Goal: Task Accomplishment & Management: Use online tool/utility

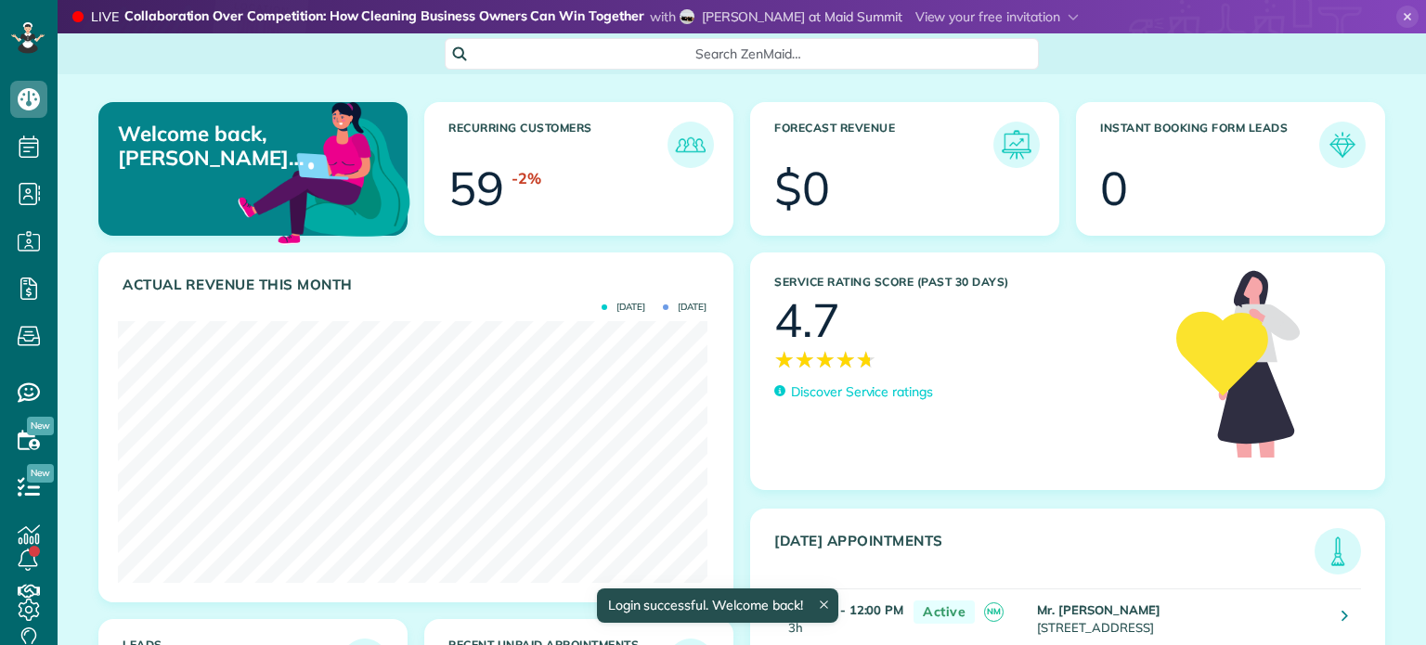
scroll to position [261, 589]
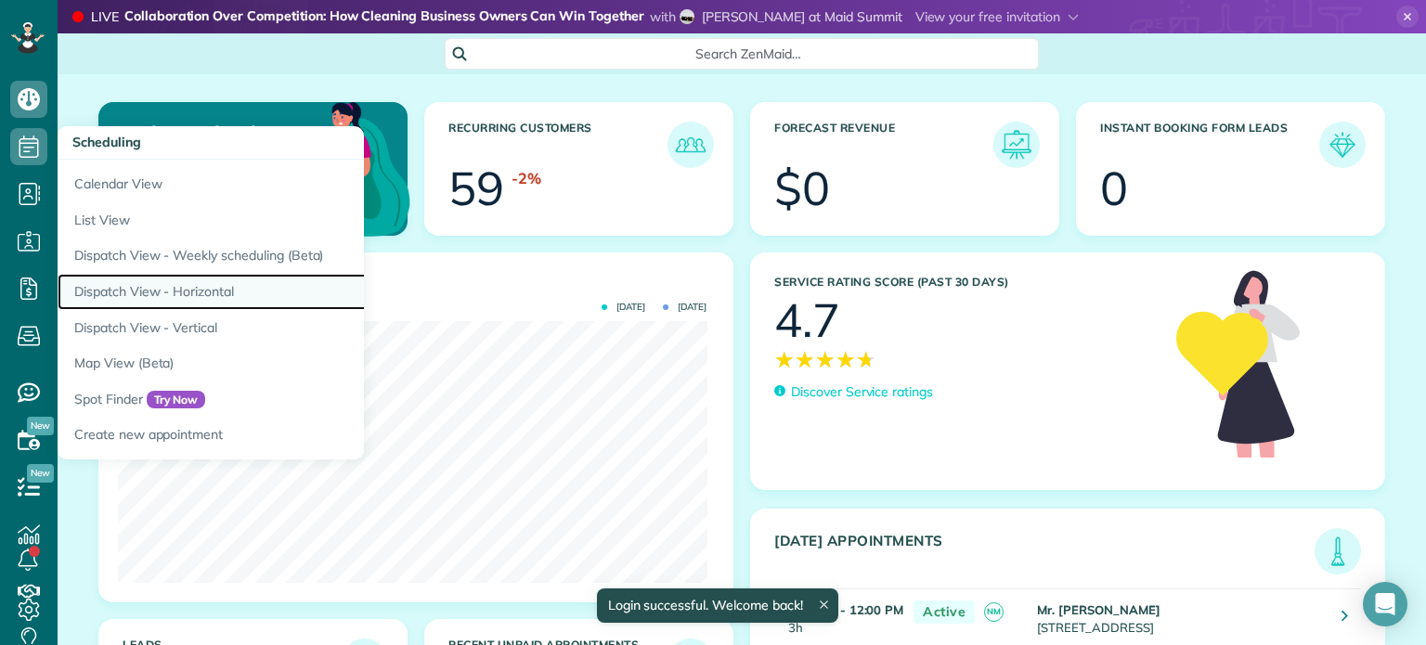
click at [141, 286] on link "Dispatch View - Horizontal" at bounding box center [290, 292] width 464 height 36
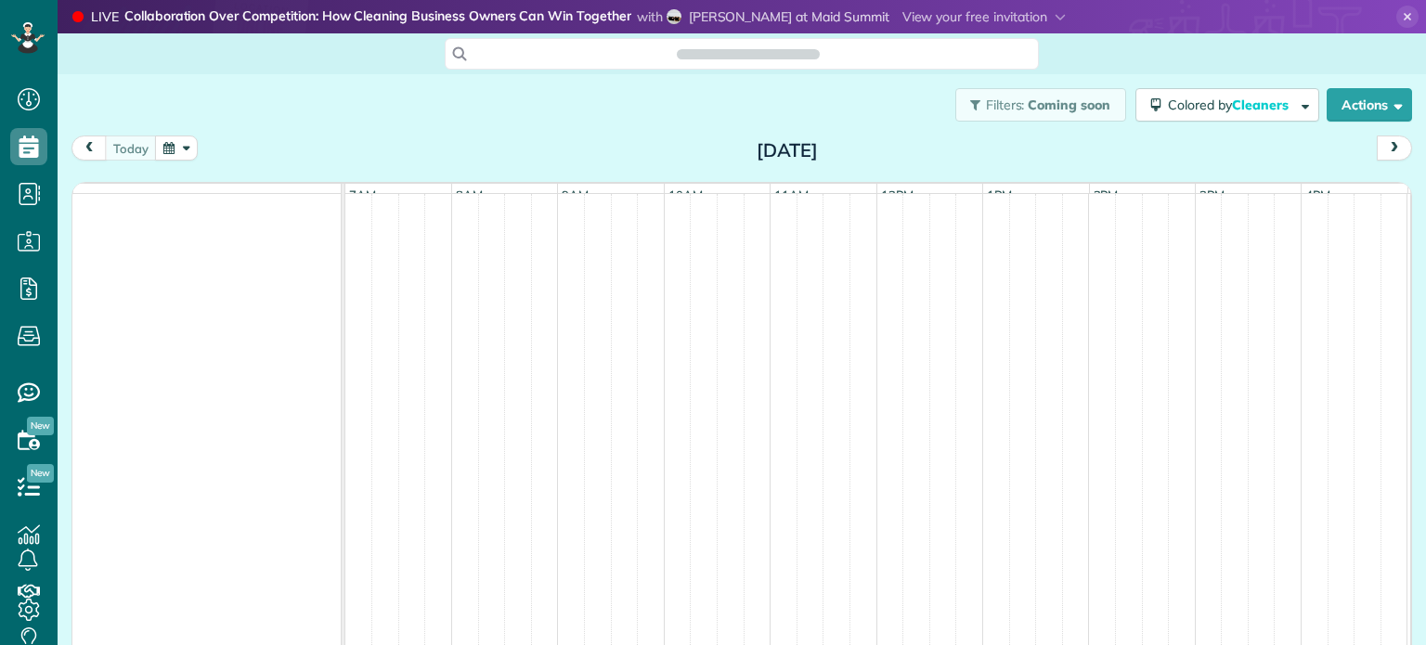
scroll to position [8, 8]
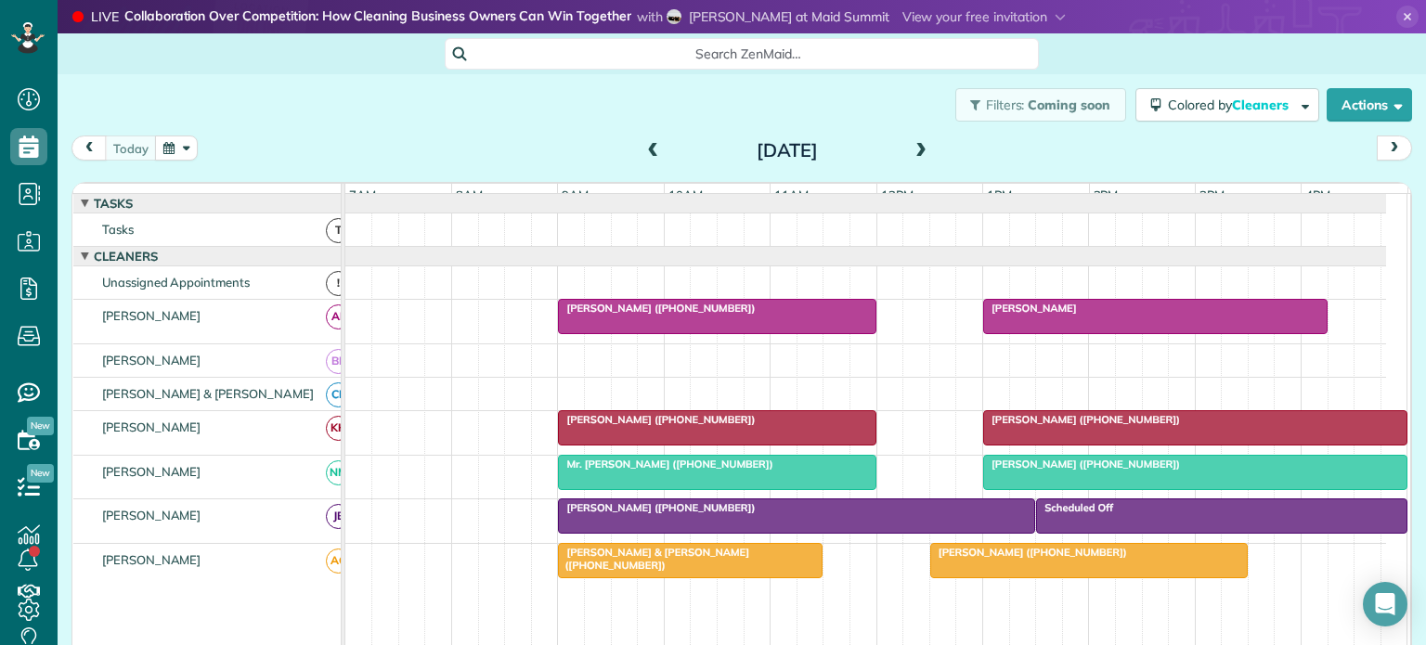
click at [1397, 14] on icon at bounding box center [1408, 17] width 22 height 22
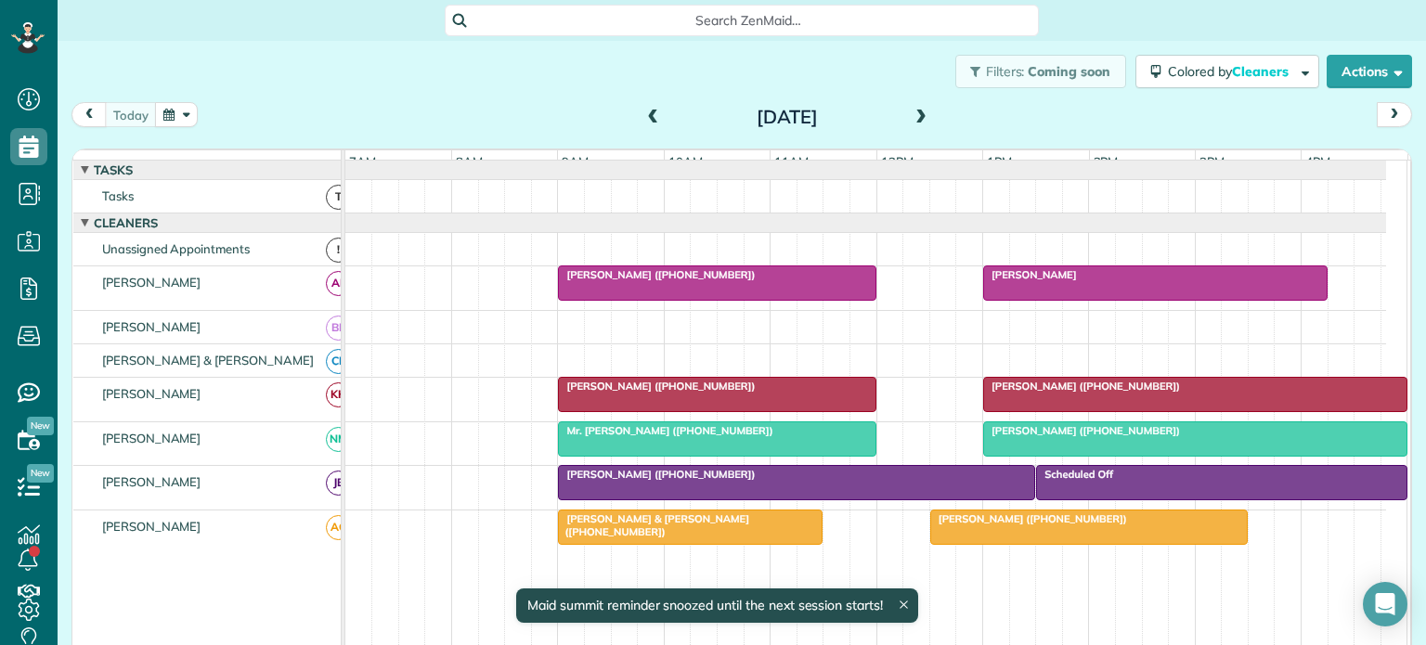
click at [183, 118] on button "button" at bounding box center [176, 114] width 43 height 25
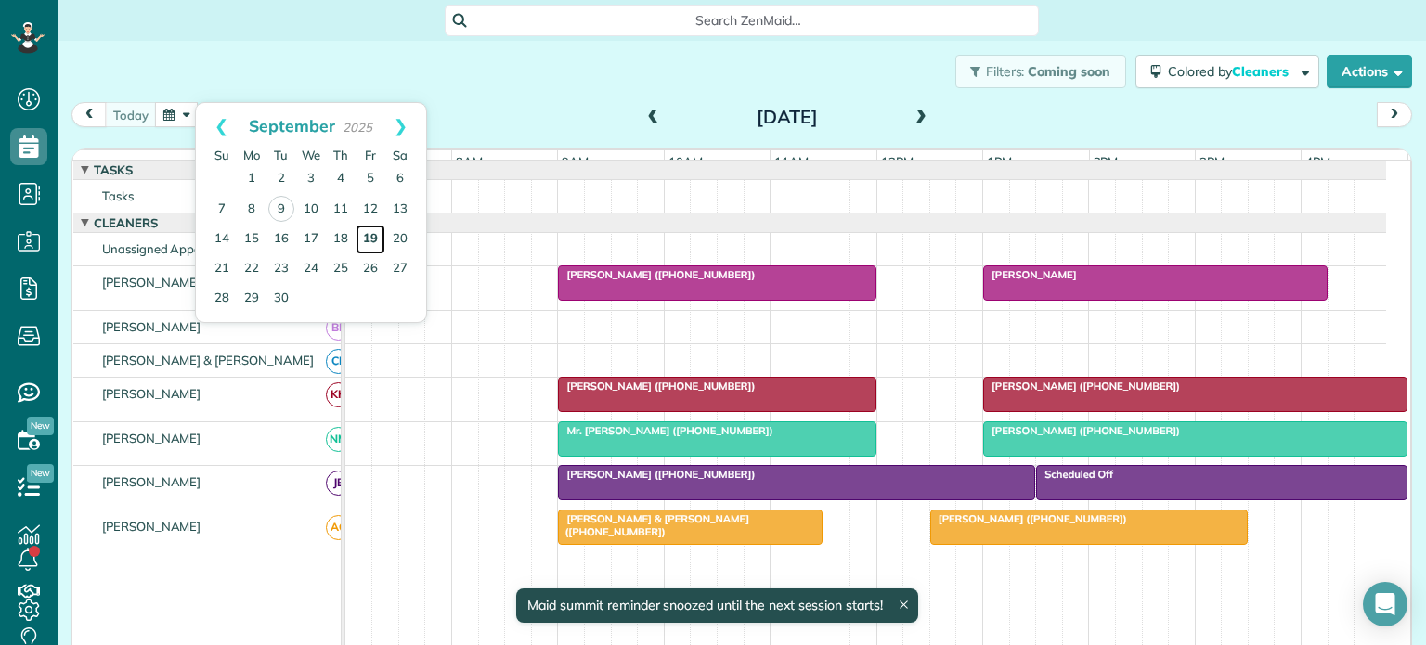
click at [366, 233] on link "19" at bounding box center [371, 240] width 30 height 30
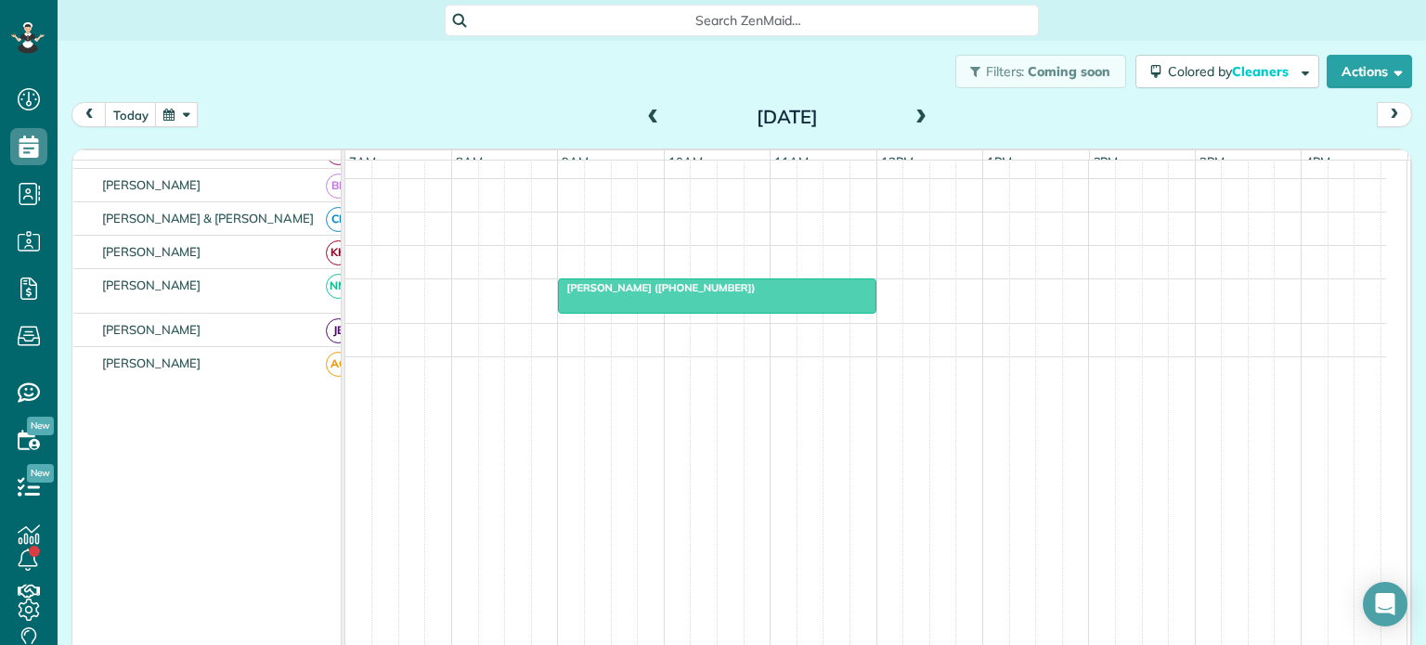
scroll to position [0, 0]
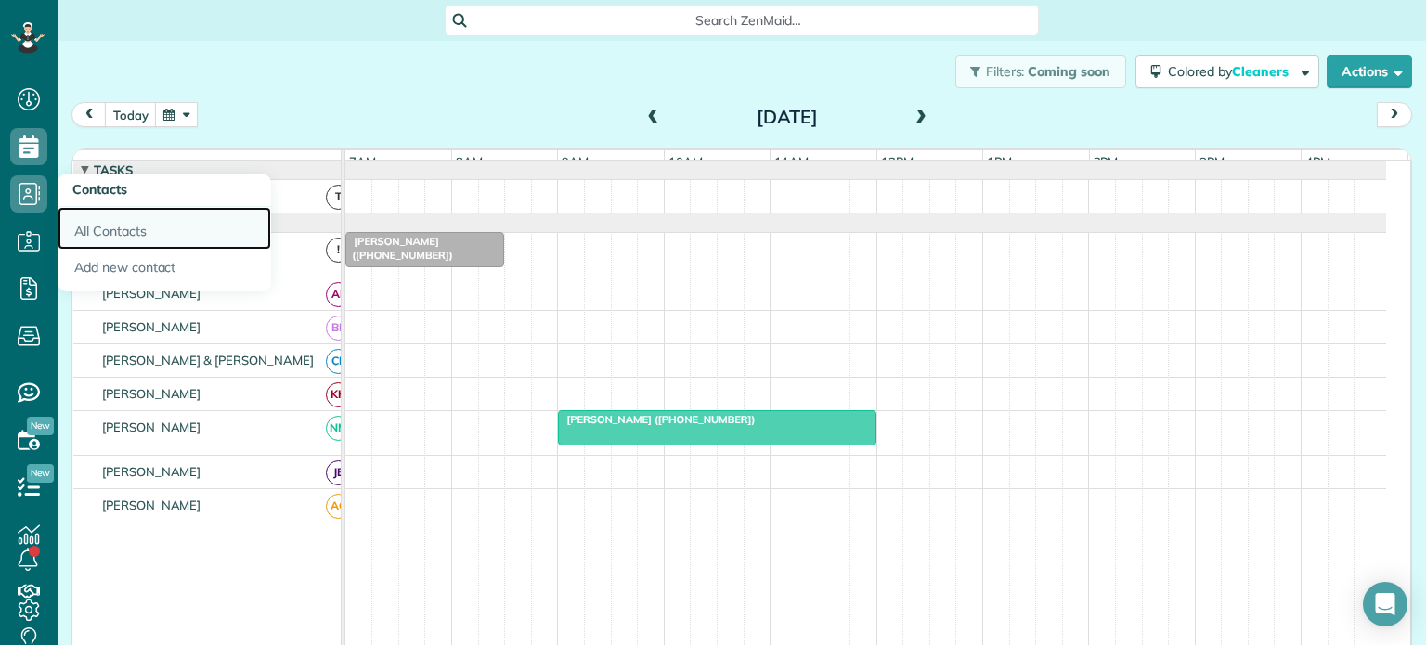
click at [135, 232] on link "All Contacts" at bounding box center [165, 228] width 214 height 43
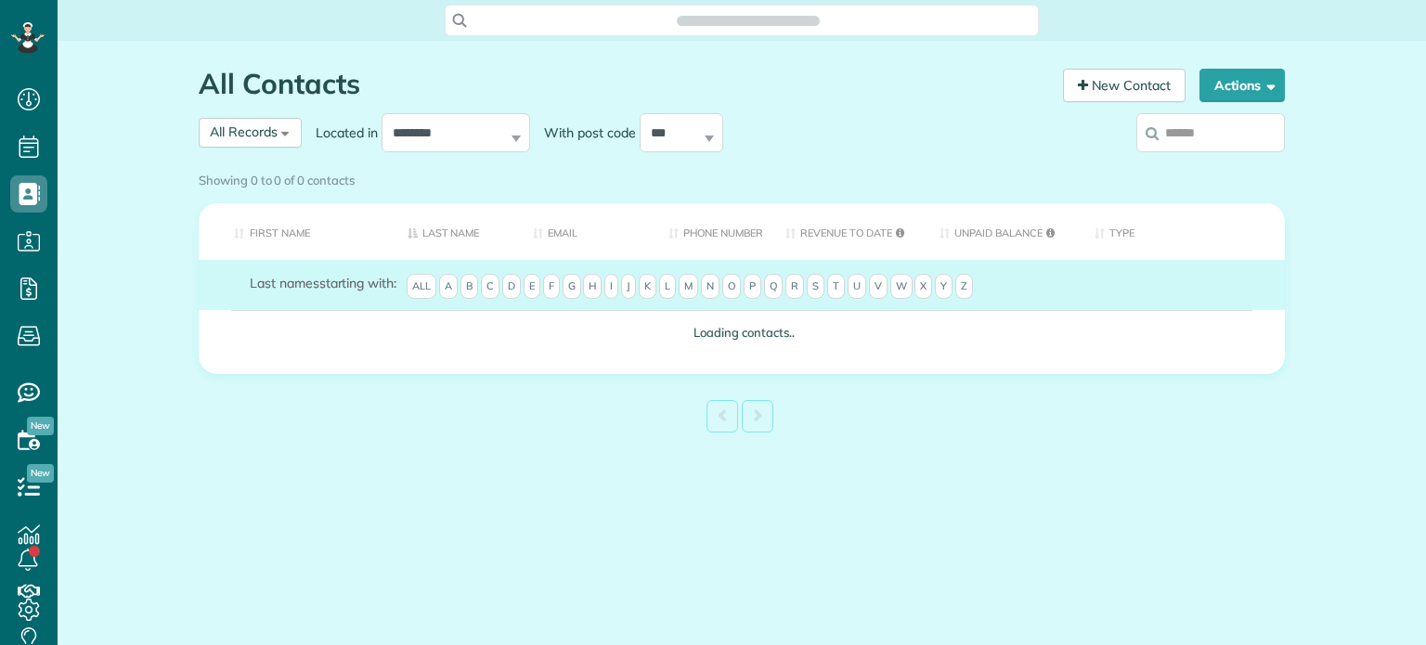
scroll to position [8, 8]
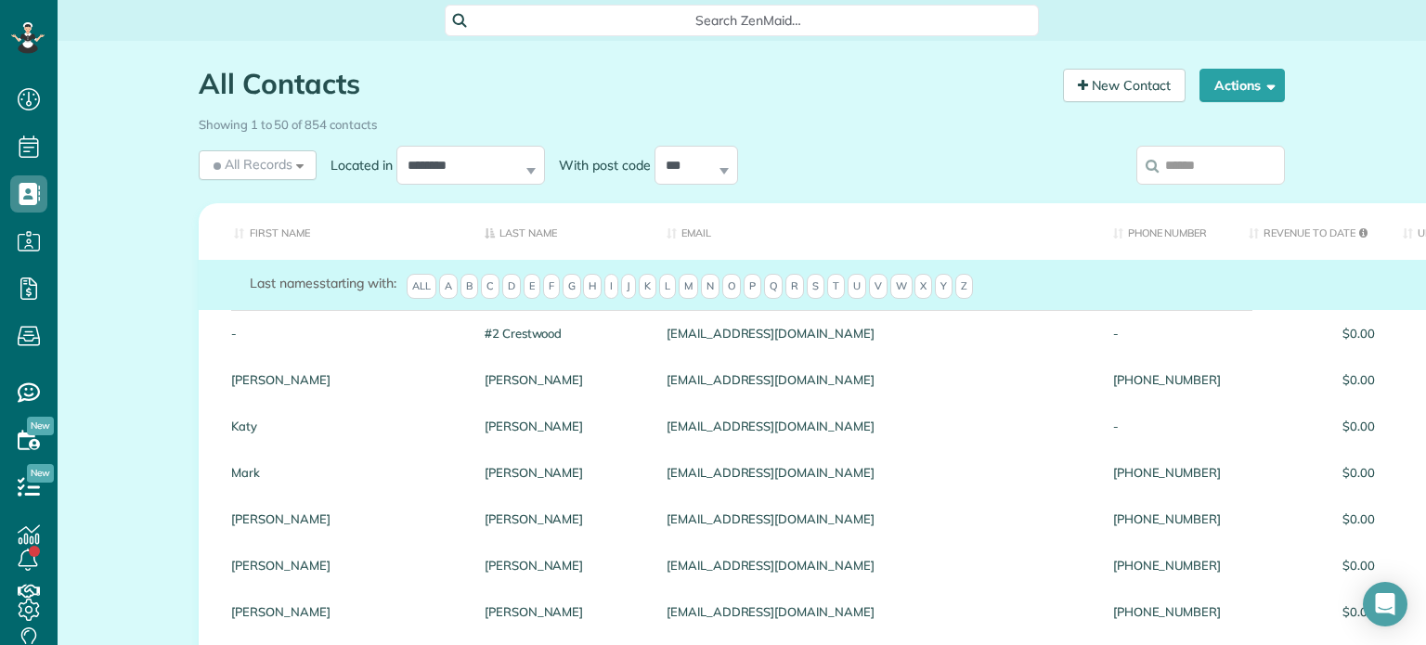
click at [1190, 169] on input "search" at bounding box center [1211, 165] width 149 height 39
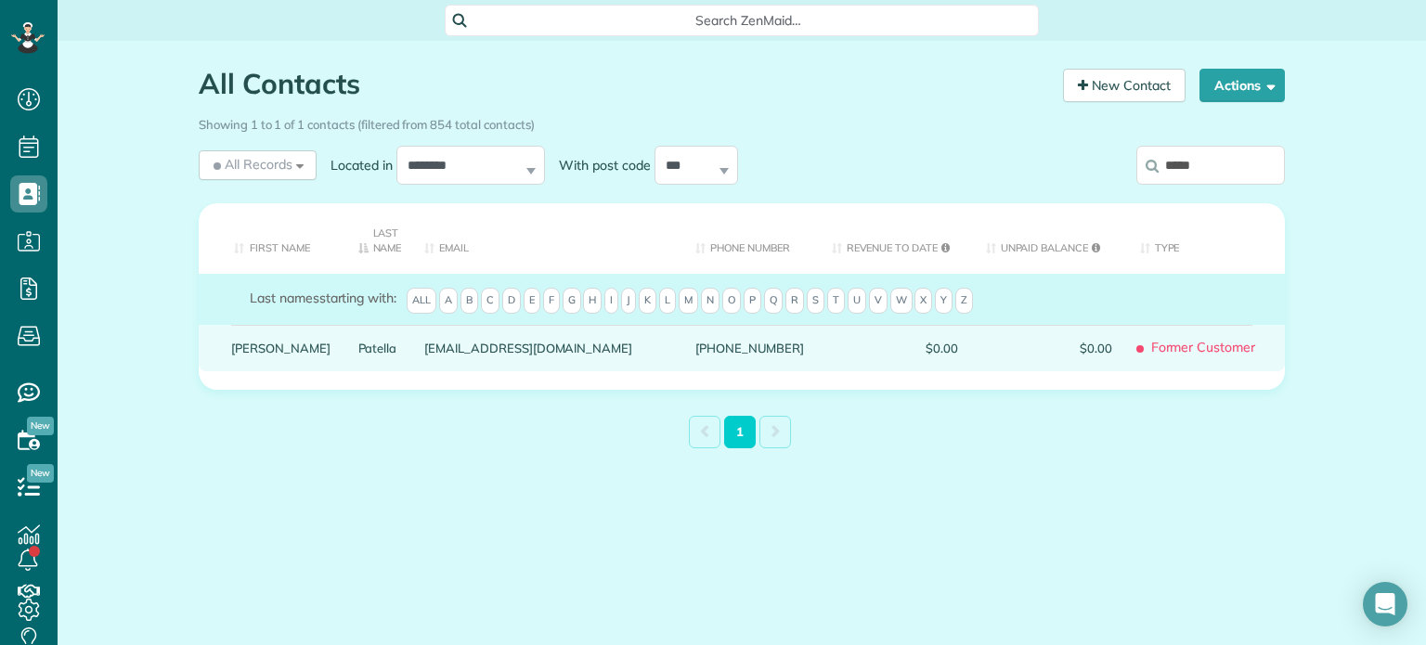
type input "*****"
click at [358, 345] on link "Patella" at bounding box center [377, 348] width 39 height 13
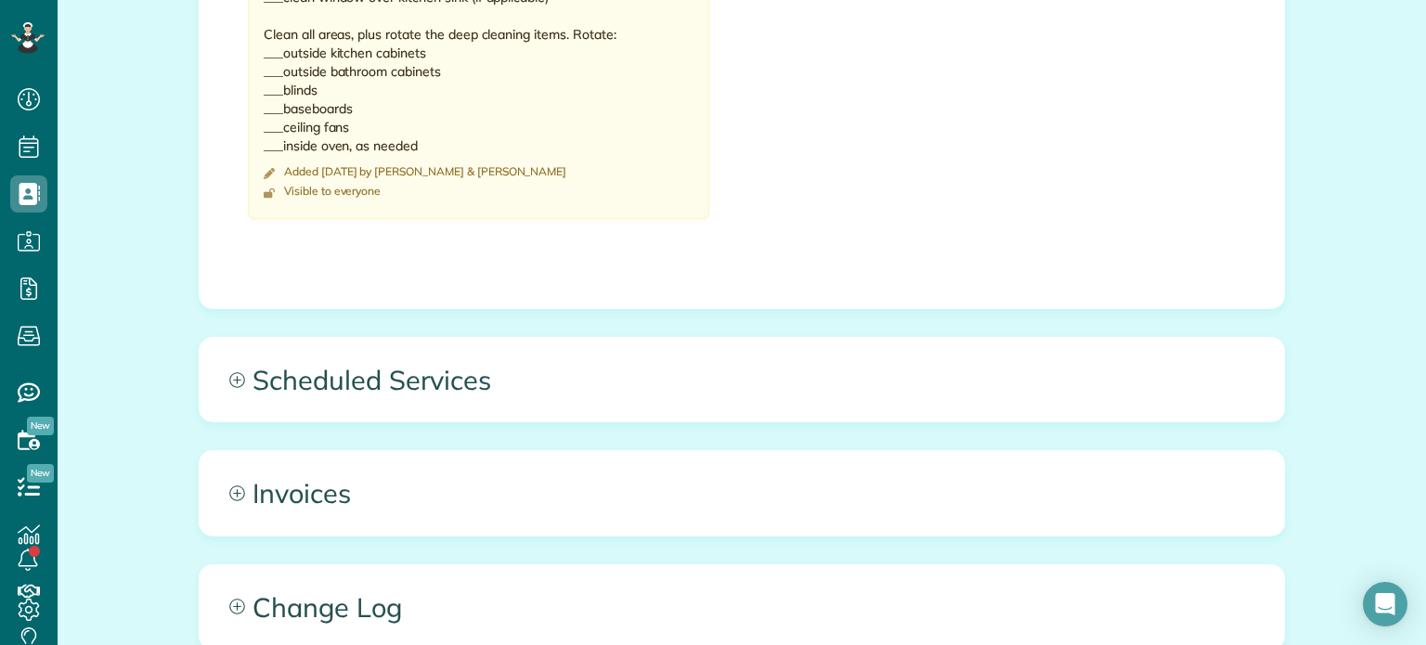
scroll to position [1207, 0]
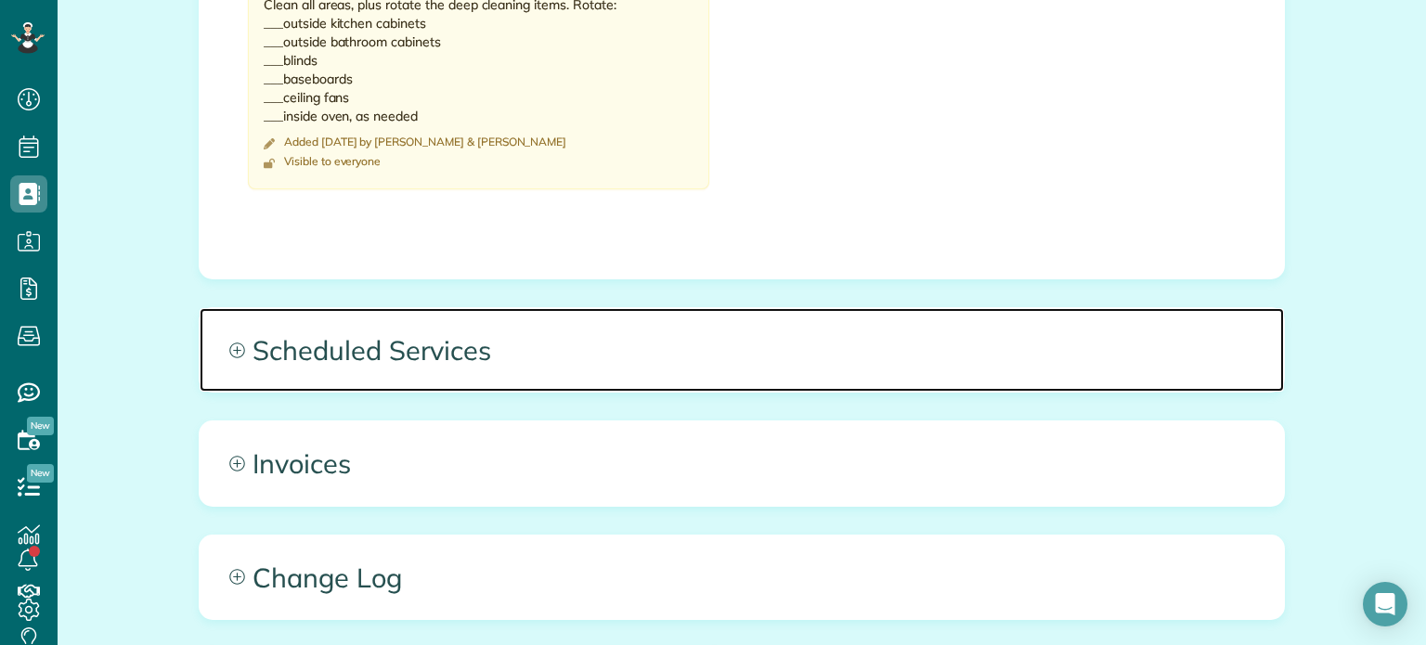
click at [391, 344] on span "Scheduled Services" at bounding box center [742, 350] width 1085 height 84
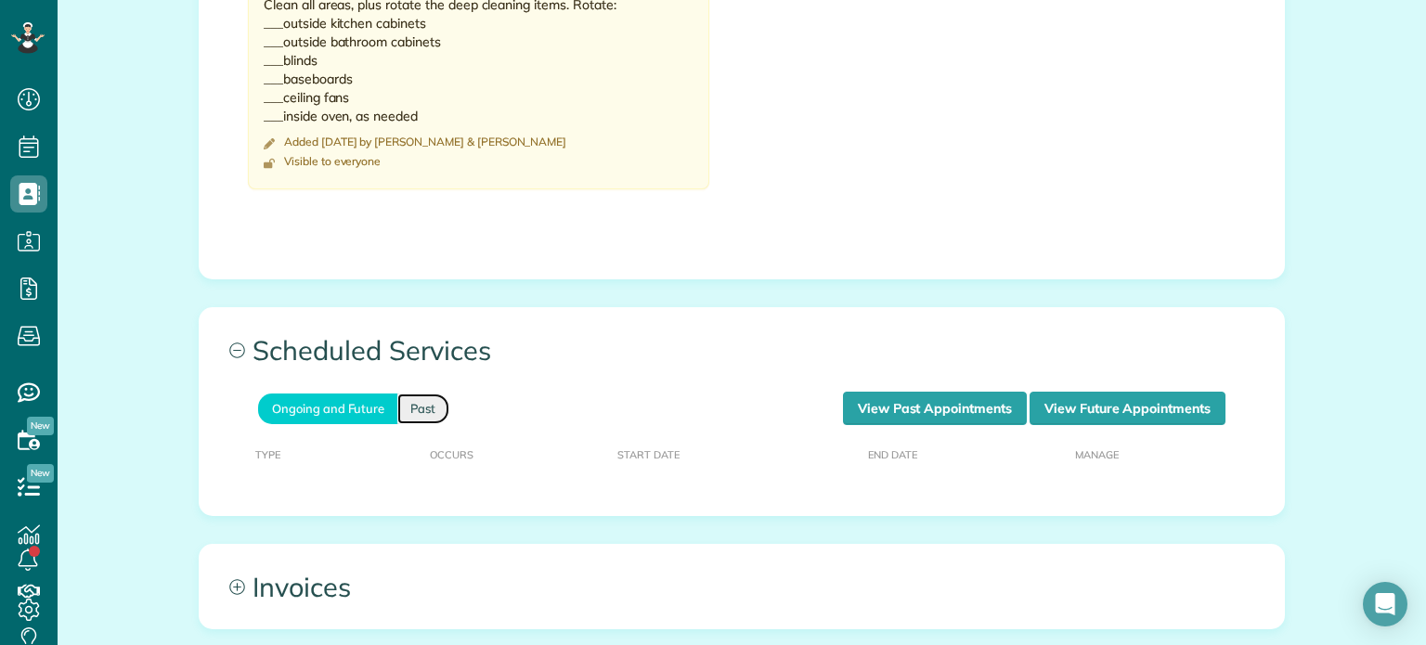
click at [419, 396] on link "Past" at bounding box center [423, 409] width 52 height 31
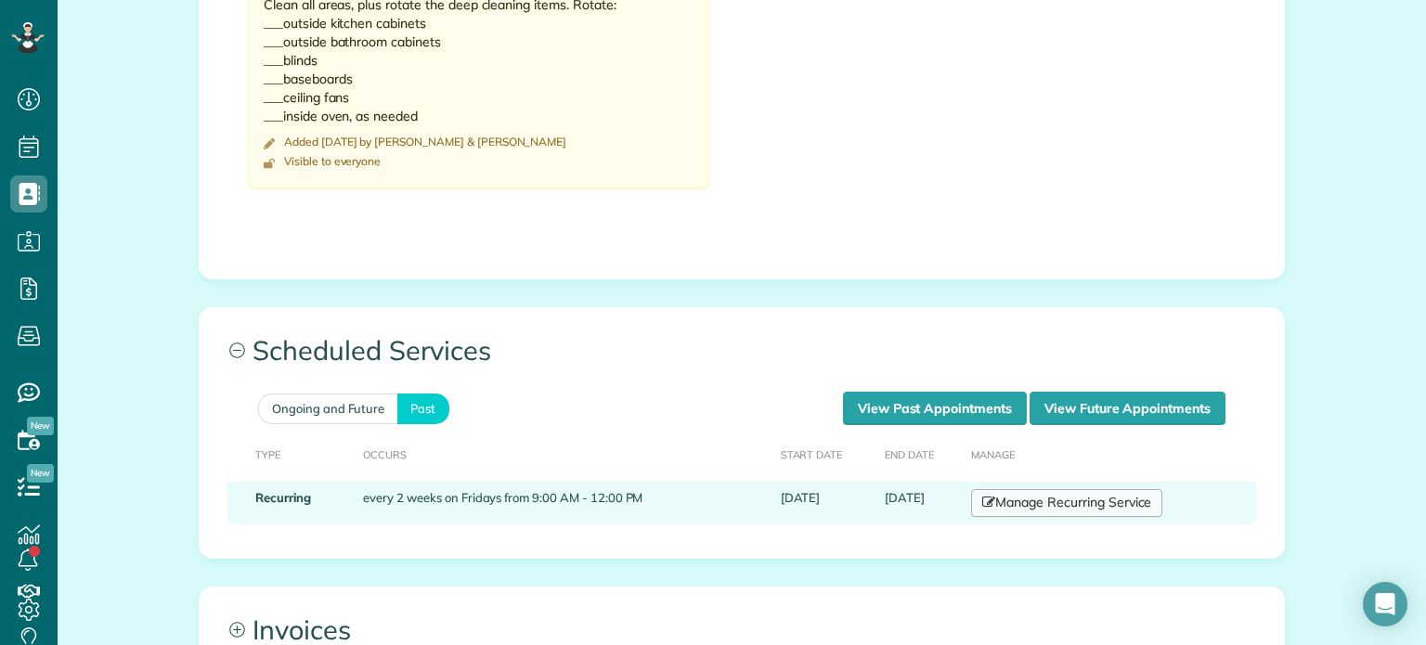
click at [1048, 504] on link "Manage Recurring Service" at bounding box center [1066, 503] width 191 height 28
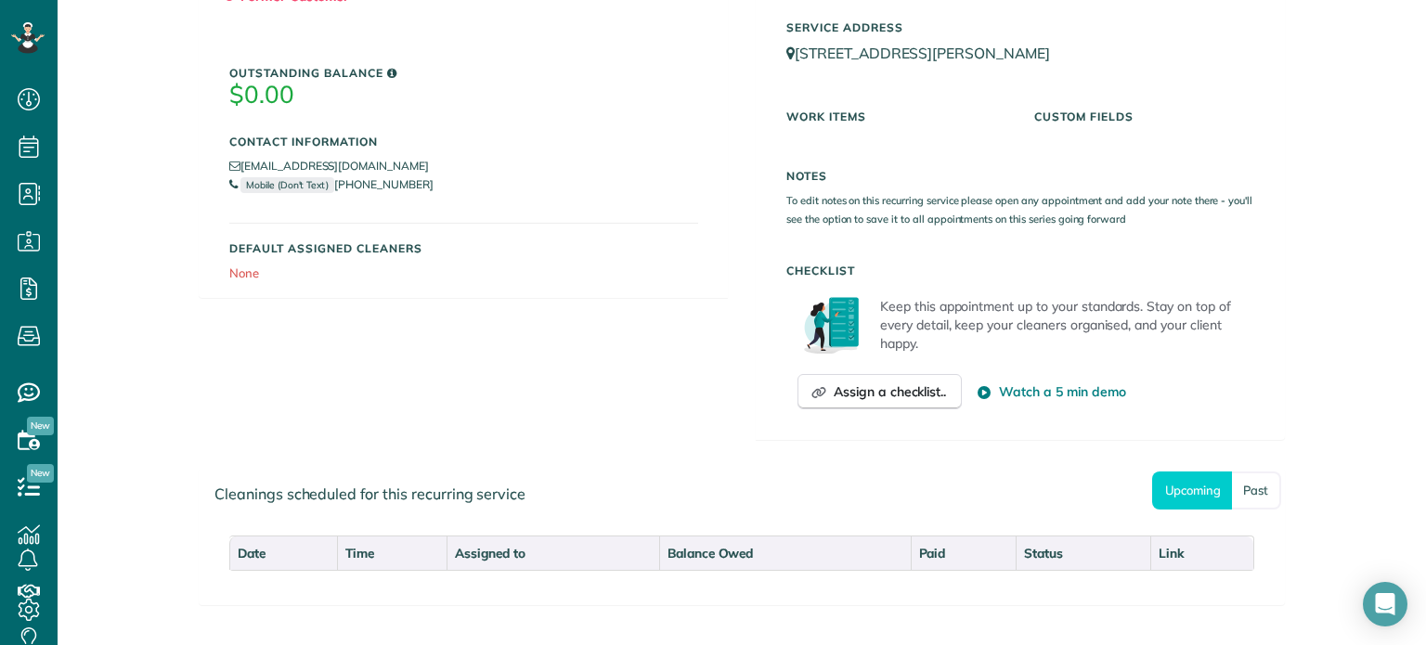
scroll to position [462, 0]
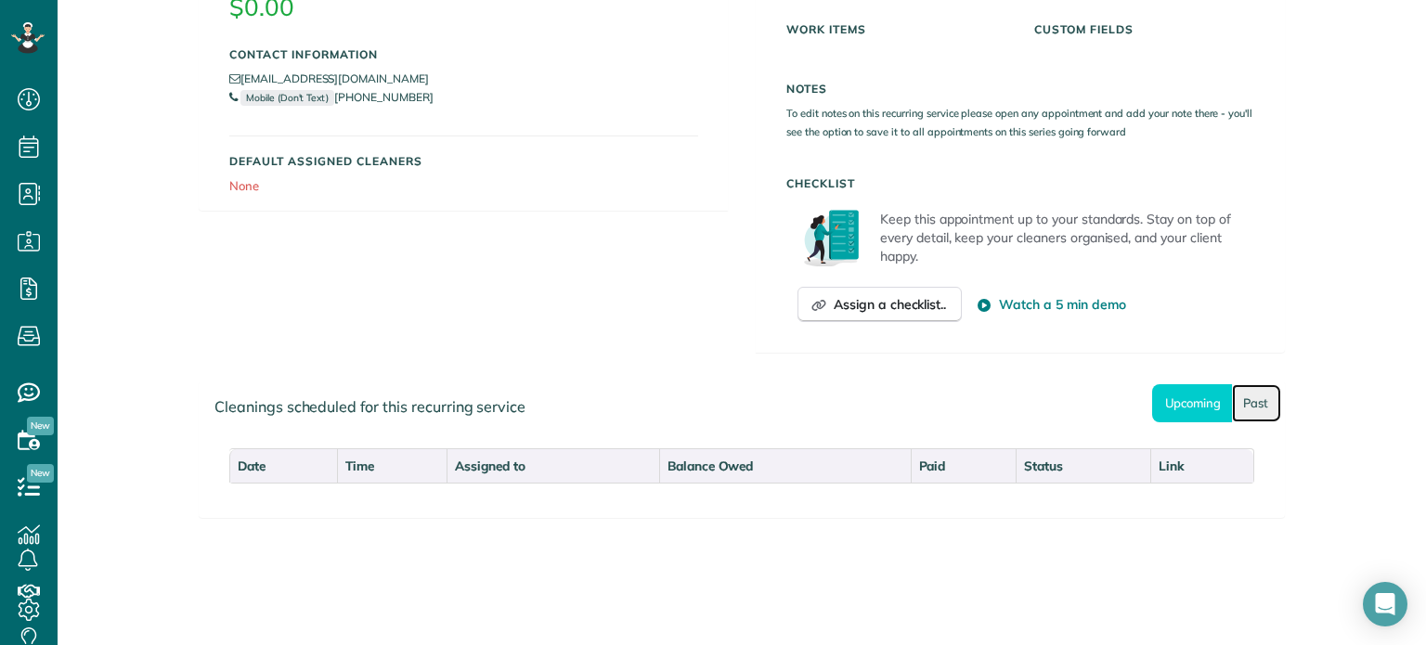
click at [1252, 403] on link "Past" at bounding box center [1256, 403] width 49 height 38
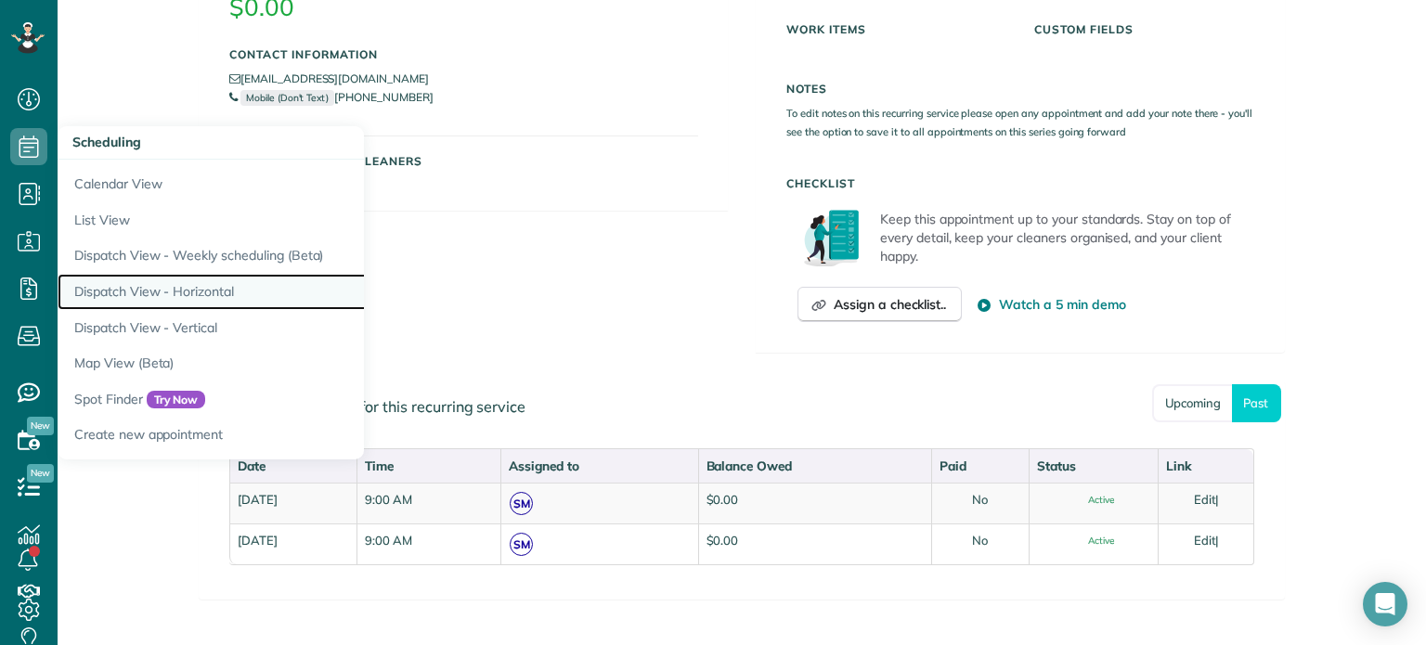
click at [170, 285] on link "Dispatch View - Horizontal" at bounding box center [290, 292] width 464 height 36
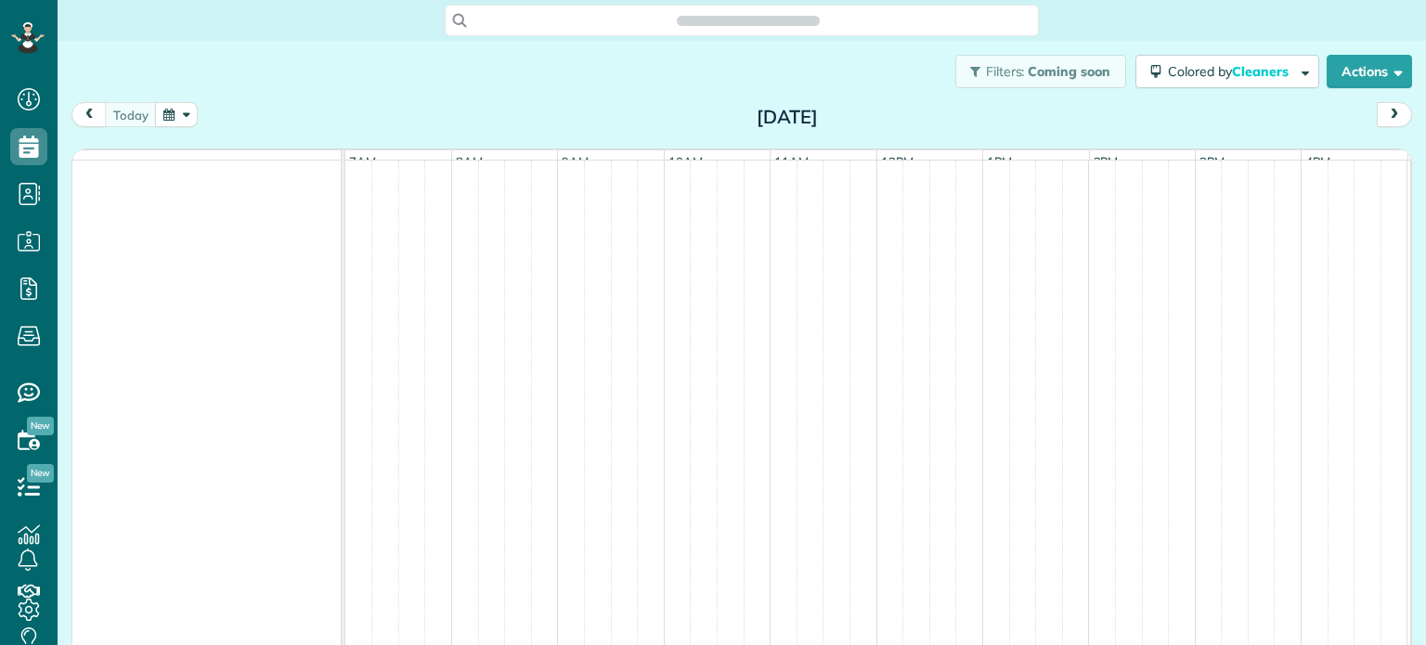
scroll to position [8, 8]
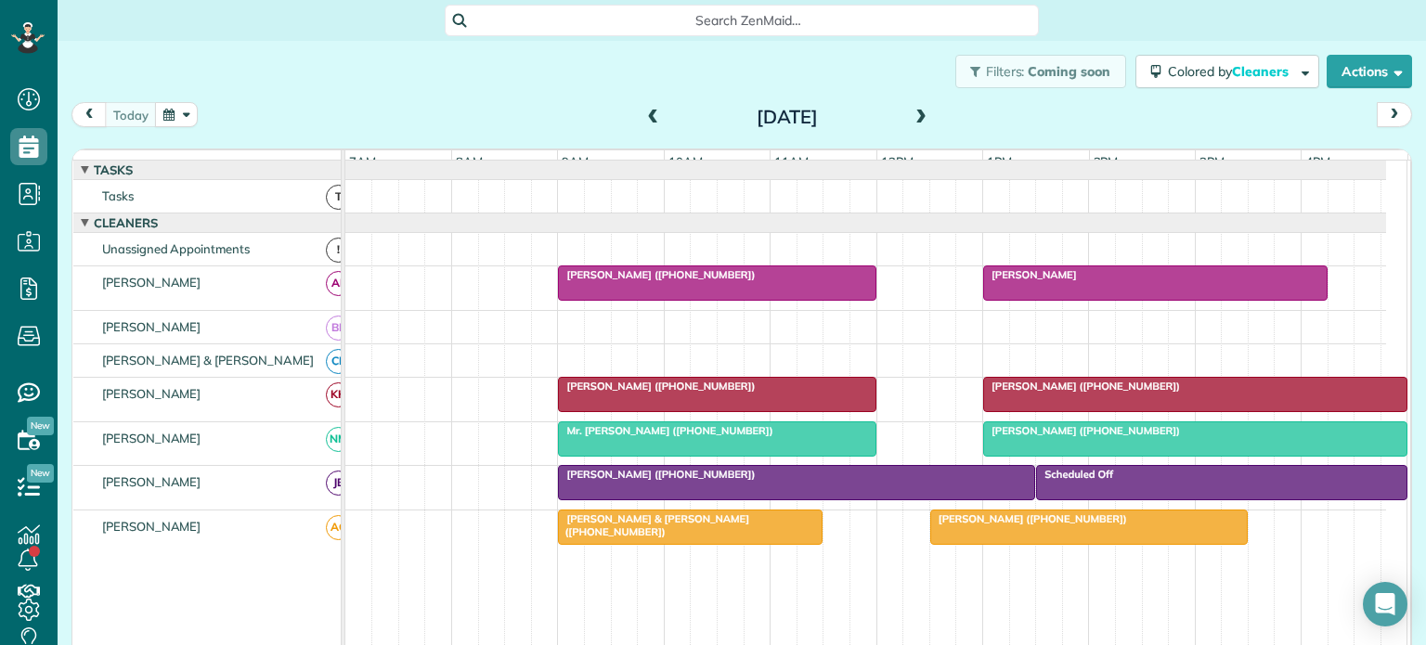
click at [186, 113] on button "button" at bounding box center [176, 114] width 43 height 25
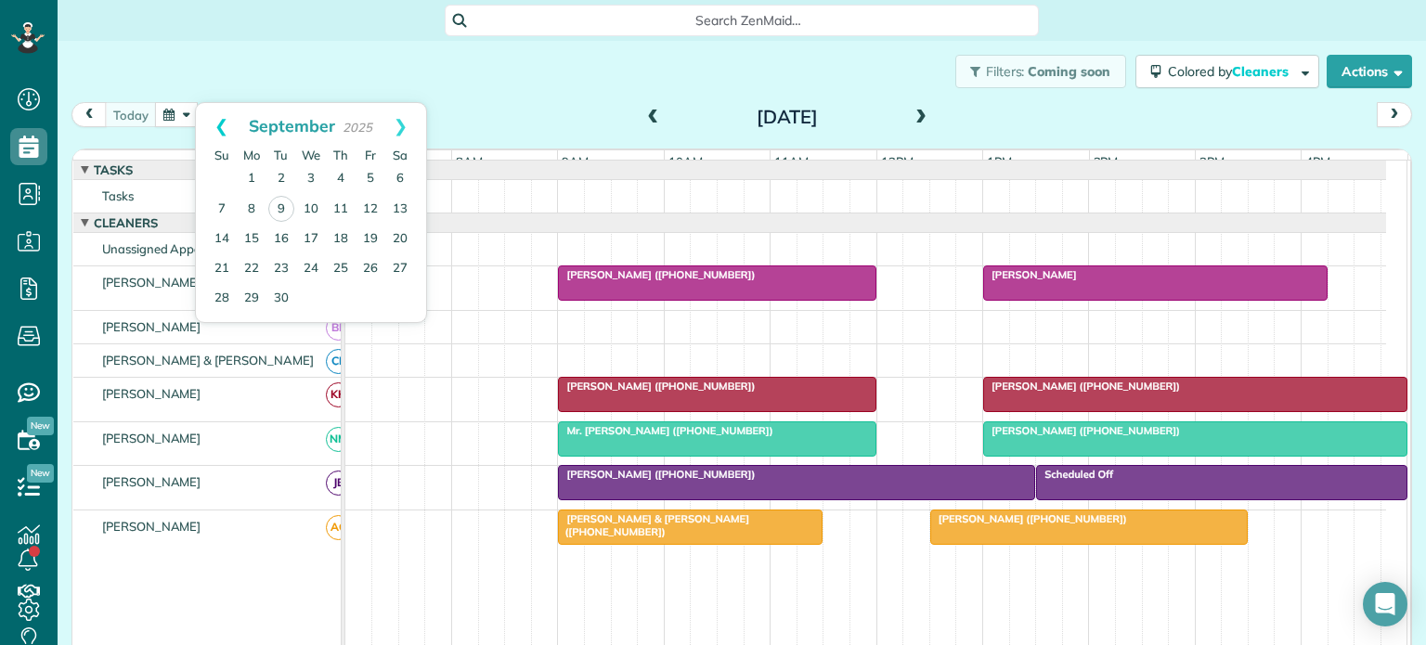
click at [220, 125] on link "Prev" at bounding box center [221, 126] width 51 height 46
click at [406, 124] on link "Next" at bounding box center [400, 126] width 51 height 46
click at [402, 124] on link "Next" at bounding box center [400, 126] width 51 height 46
drag, startPoint x: 452, startPoint y: 96, endPoint x: 279, endPoint y: 7, distance: 195.2
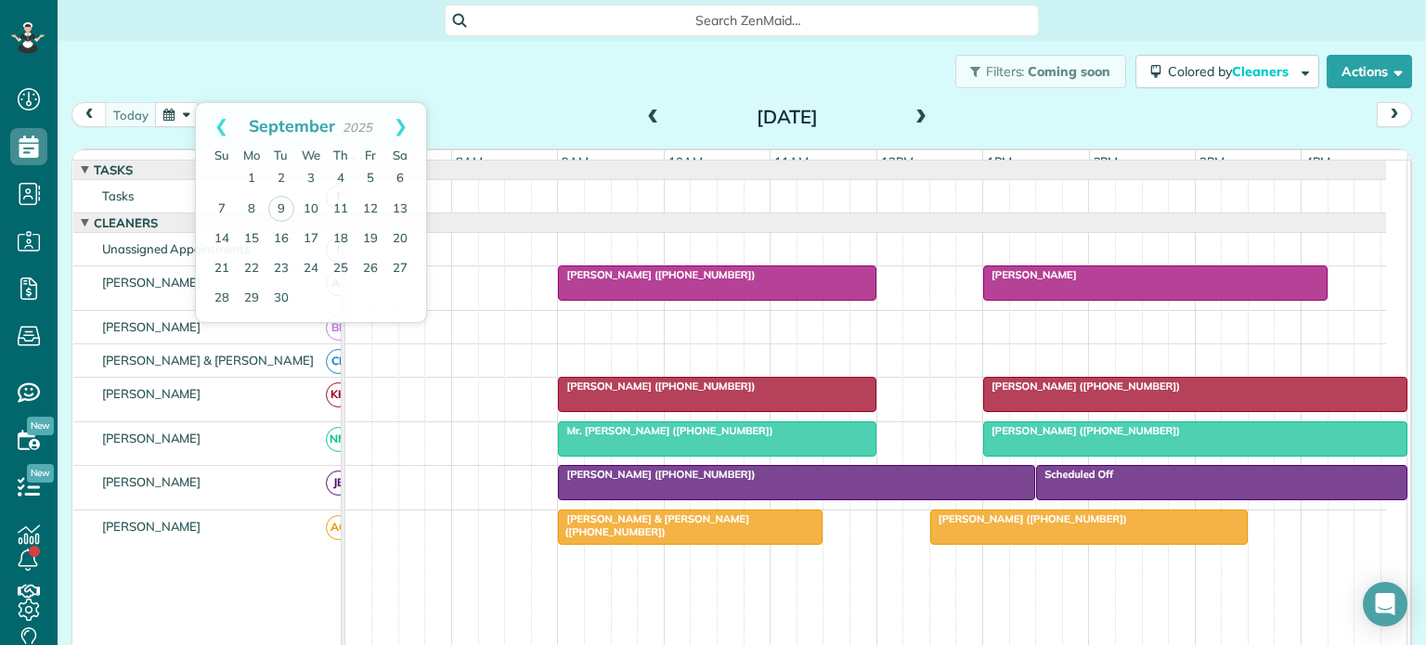
click at [451, 96] on div "Filters: Coming soon Colored by Cleaners Color by Cleaner Color by Team Color b…" at bounding box center [742, 71] width 1369 height 61
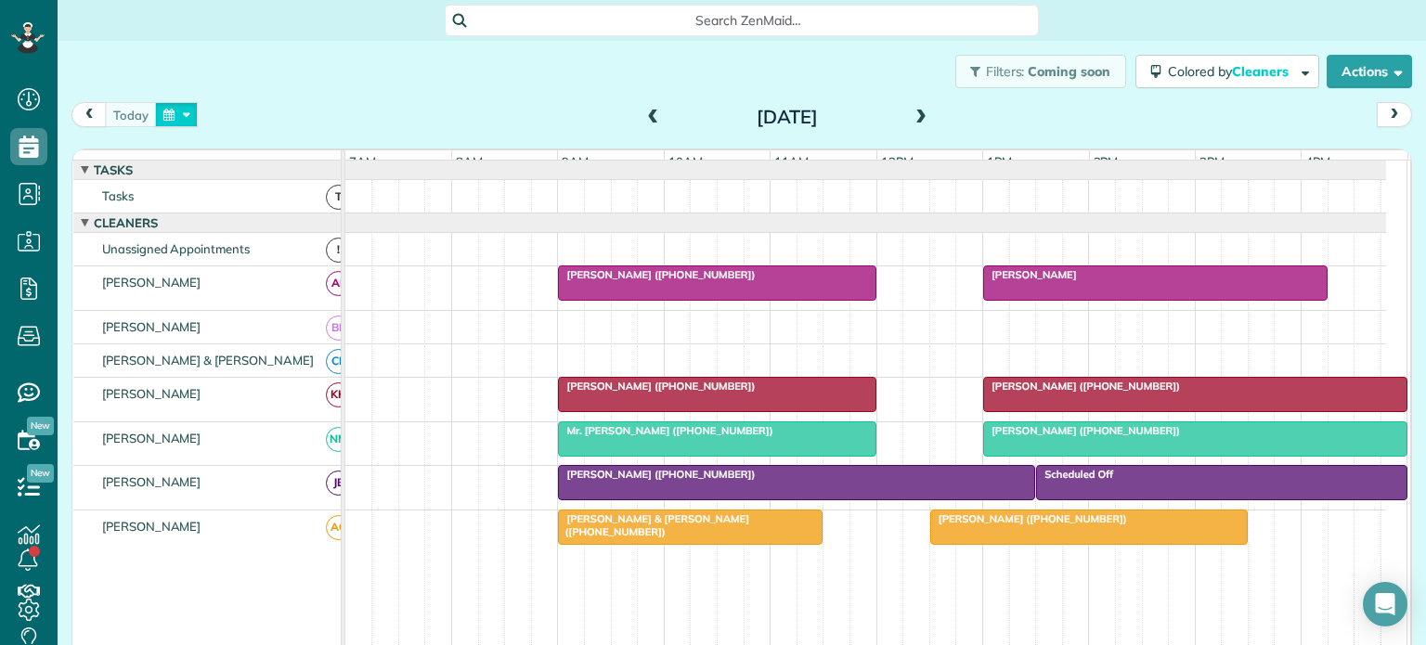
click at [181, 111] on button "button" at bounding box center [176, 114] width 43 height 25
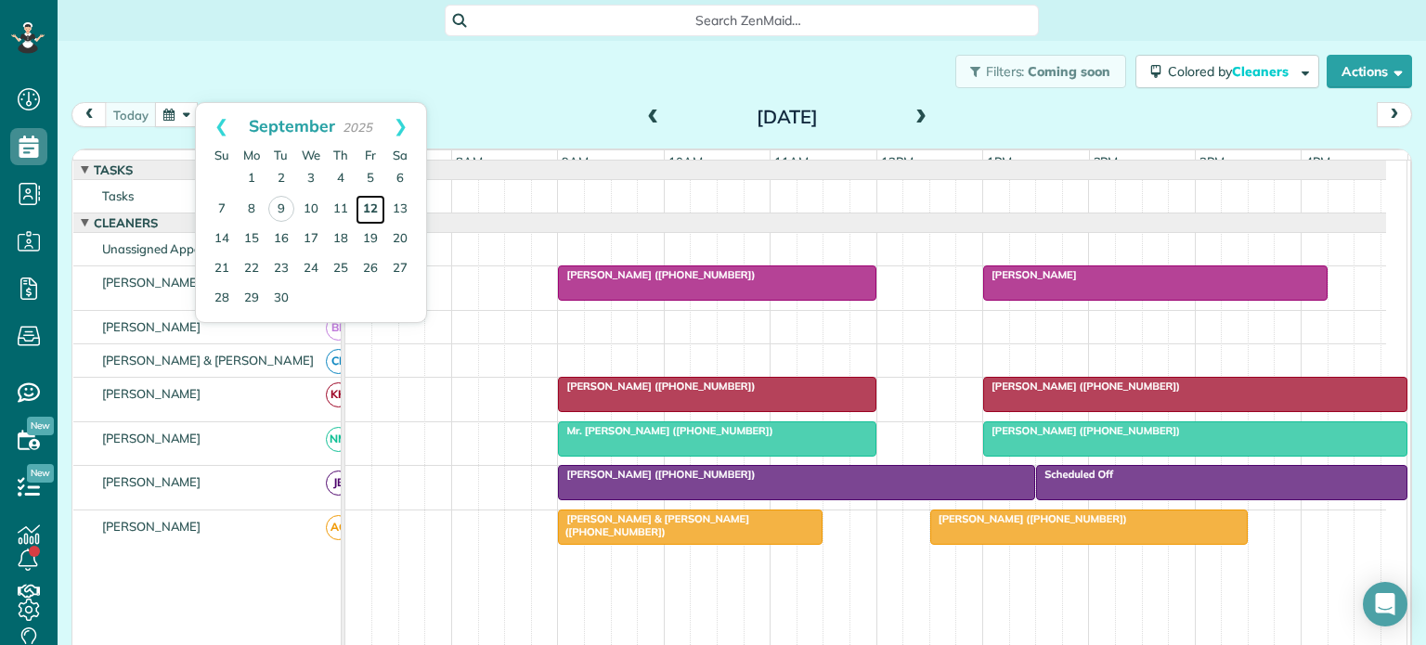
click at [364, 206] on link "12" at bounding box center [371, 210] width 30 height 30
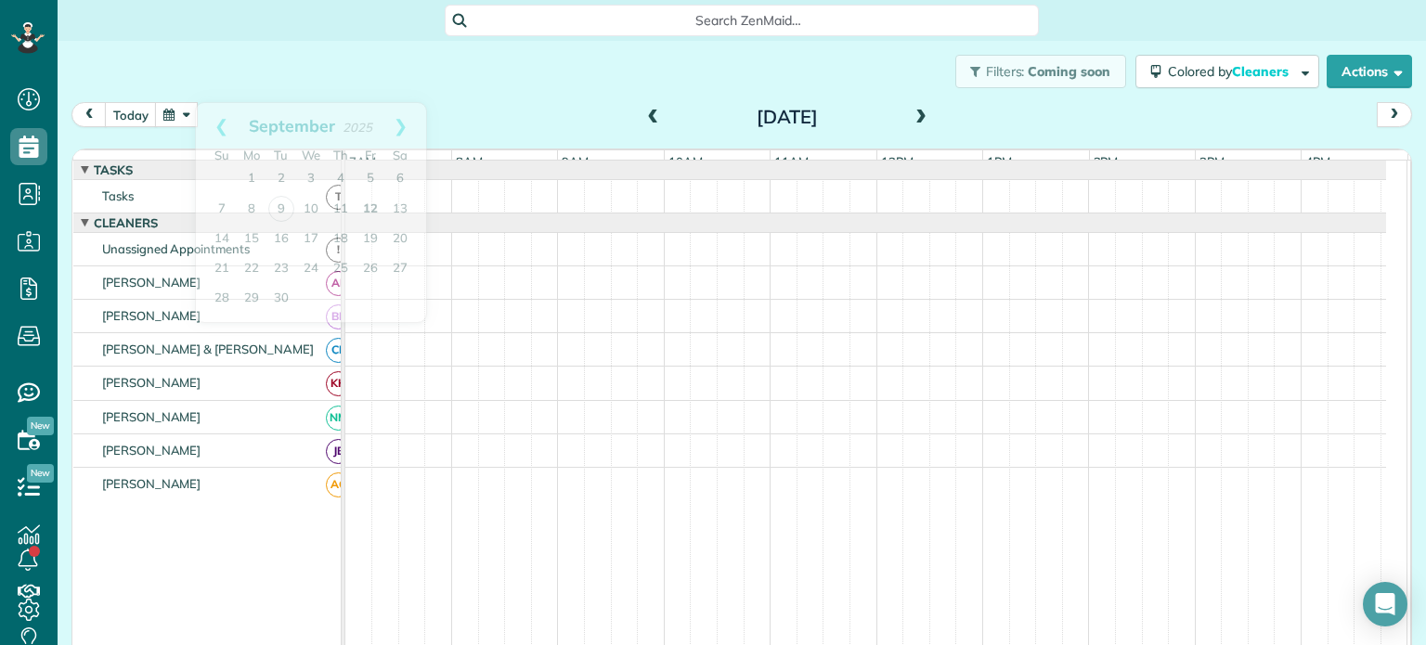
scroll to position [20, 0]
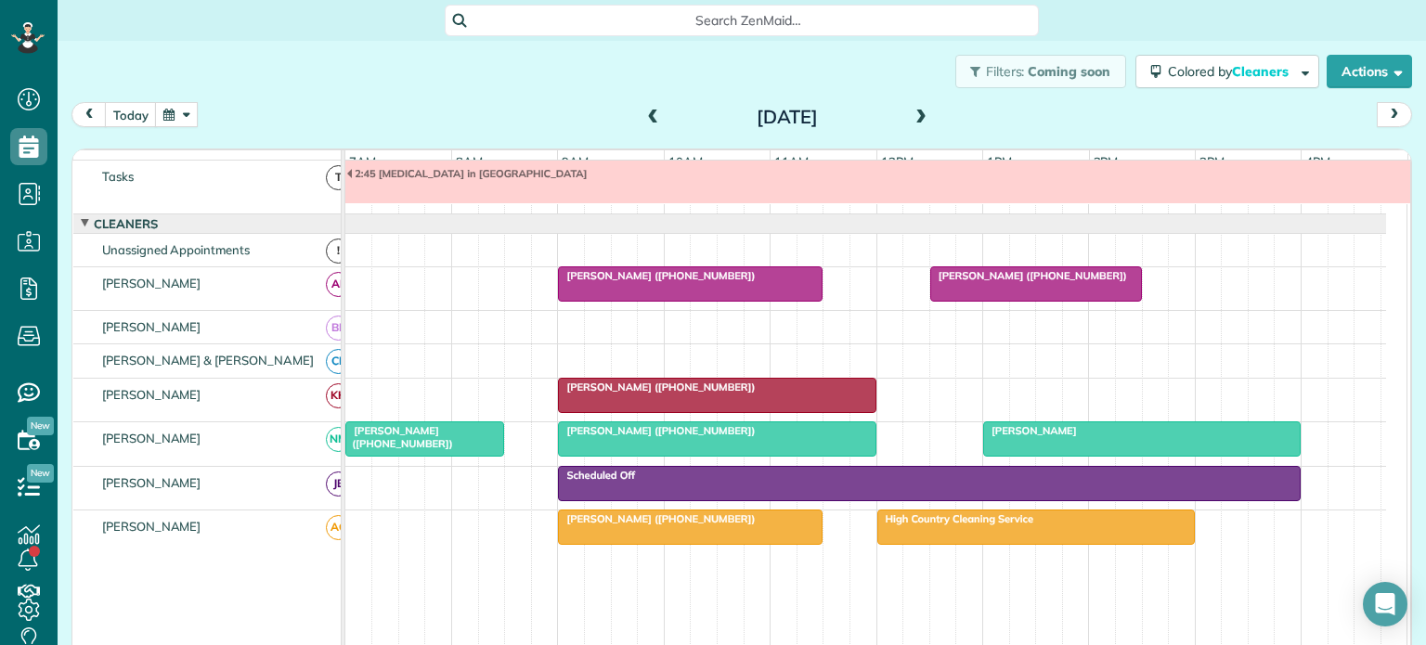
click at [644, 111] on span at bounding box center [654, 118] width 20 height 17
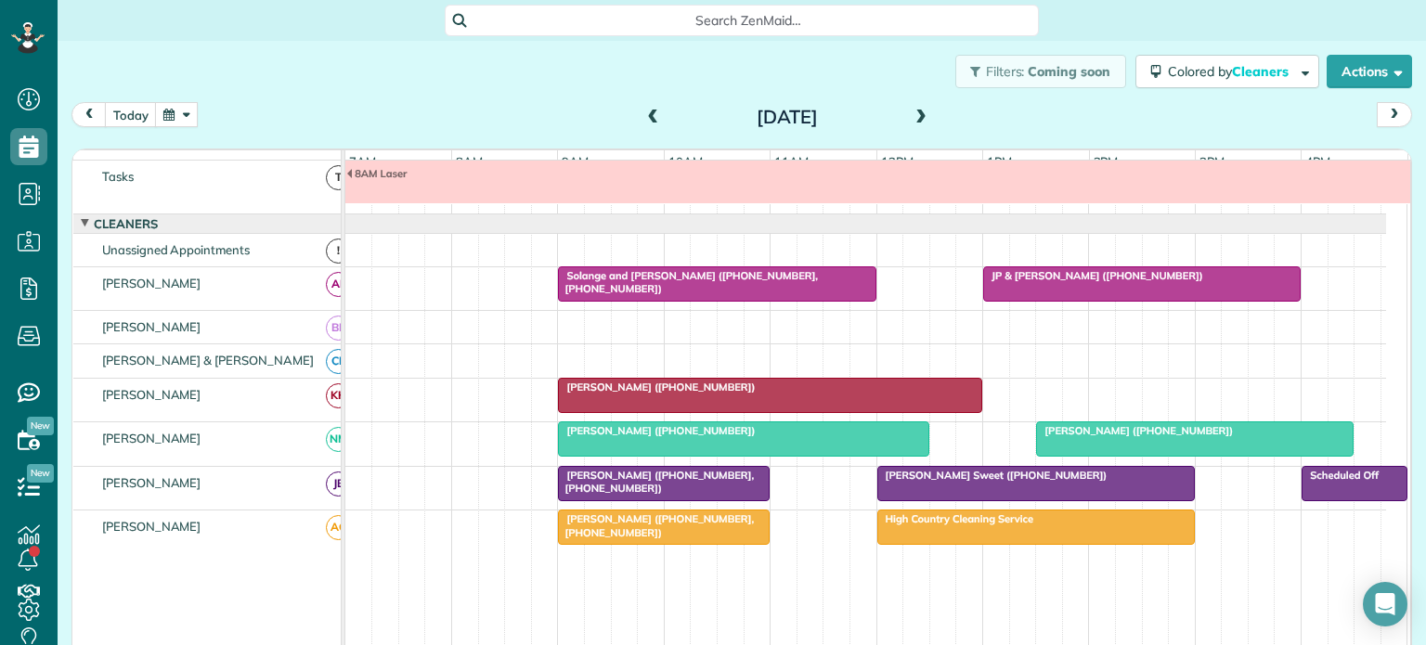
scroll to position [112, 0]
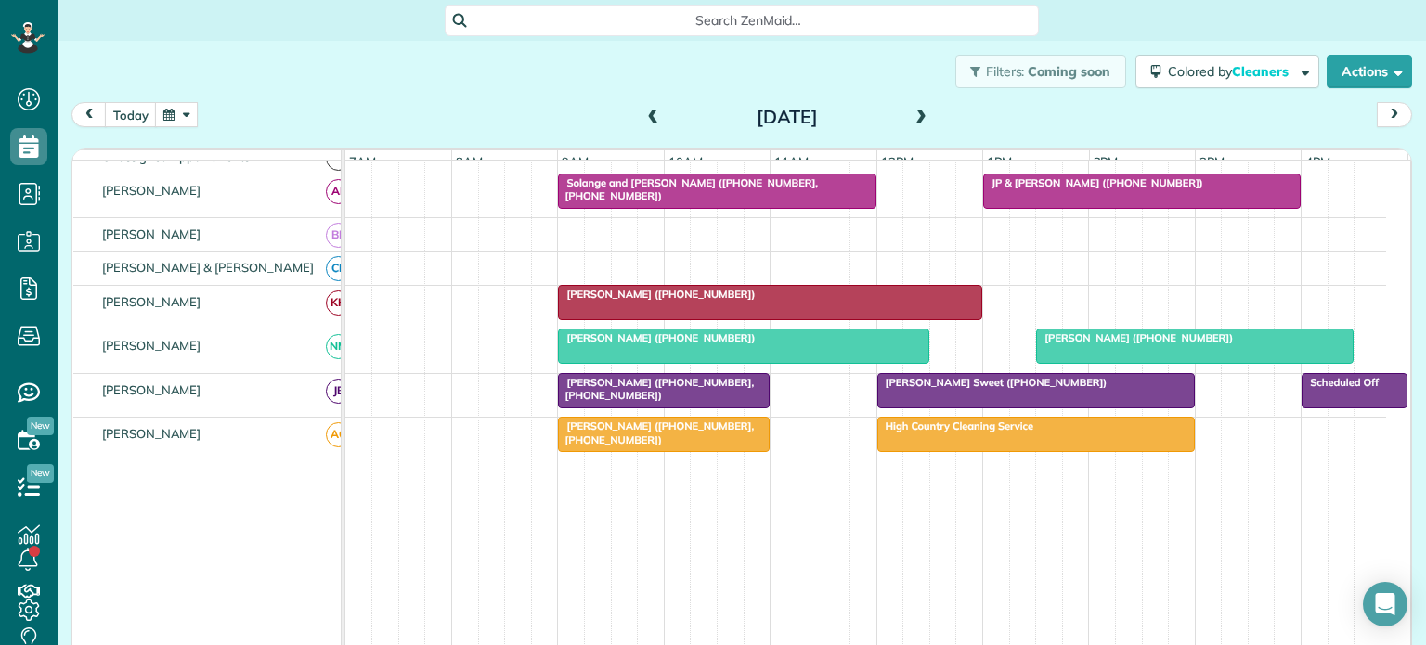
click at [954, 433] on span "High Country Cleaning Service" at bounding box center [956, 426] width 158 height 13
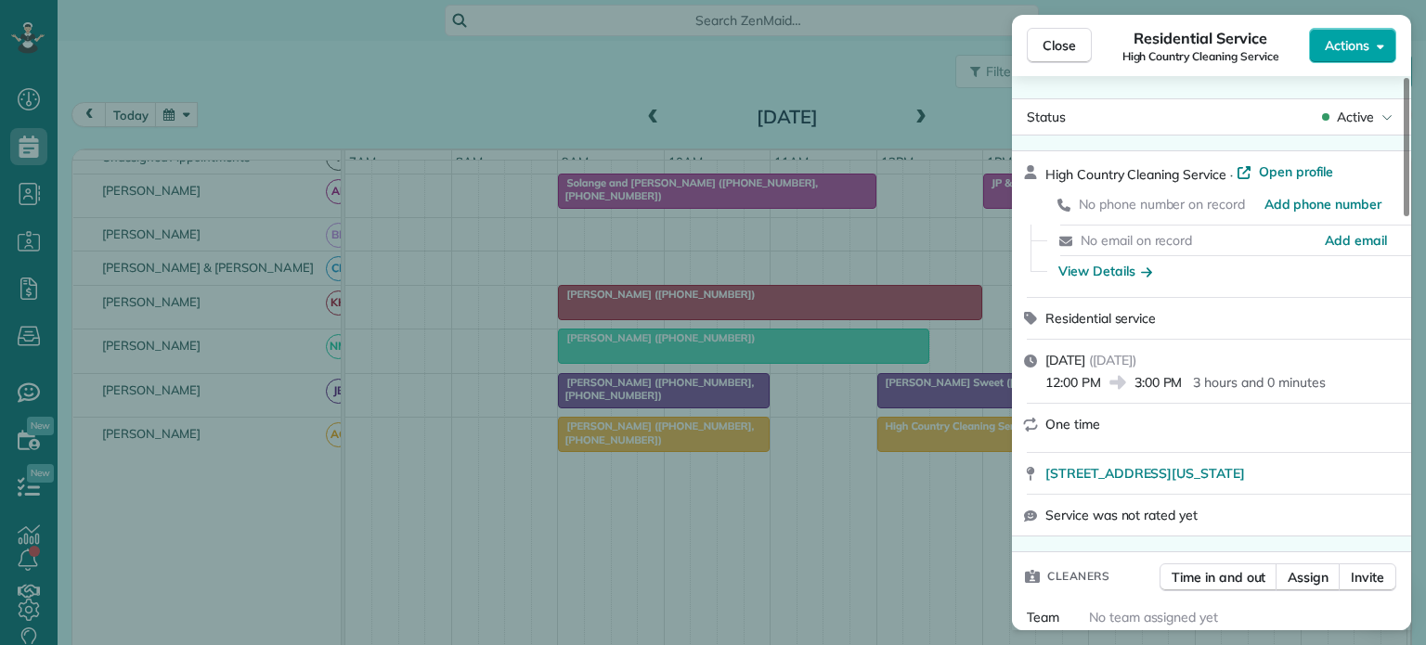
click at [1350, 44] on span "Actions" at bounding box center [1347, 45] width 45 height 19
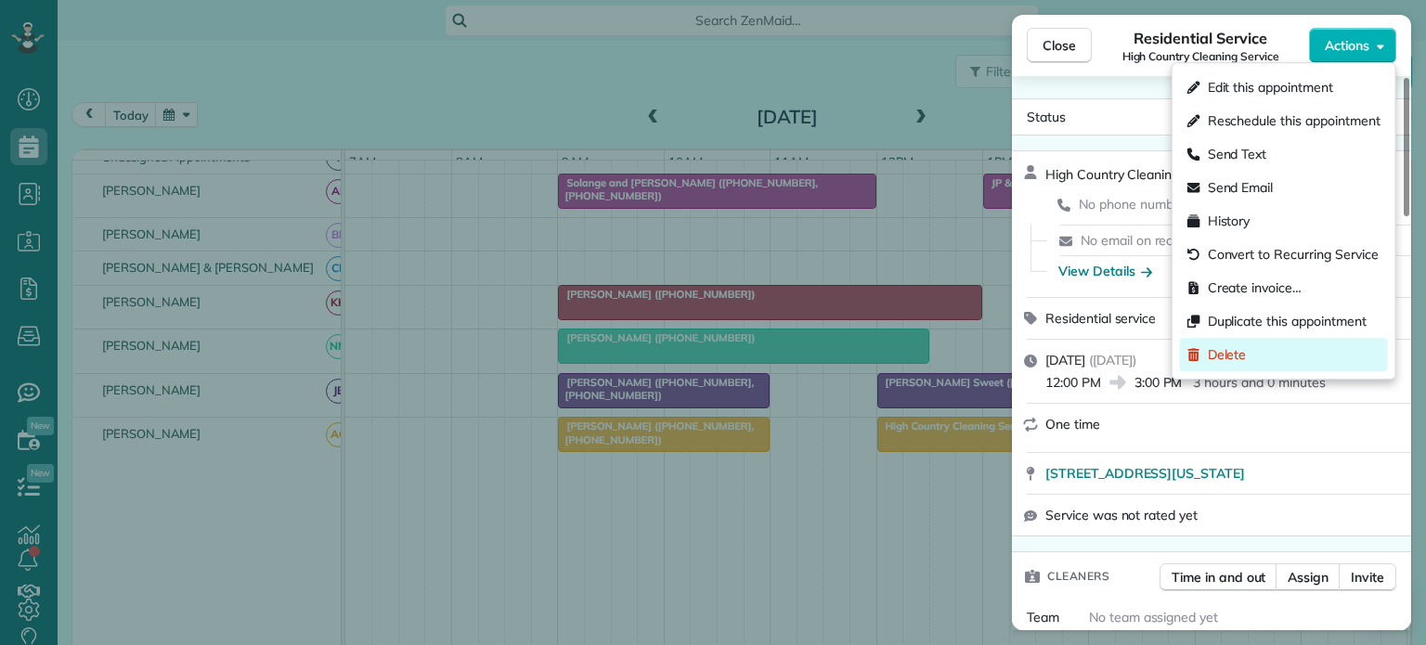
click at [1226, 354] on span "Delete" at bounding box center [1227, 354] width 39 height 19
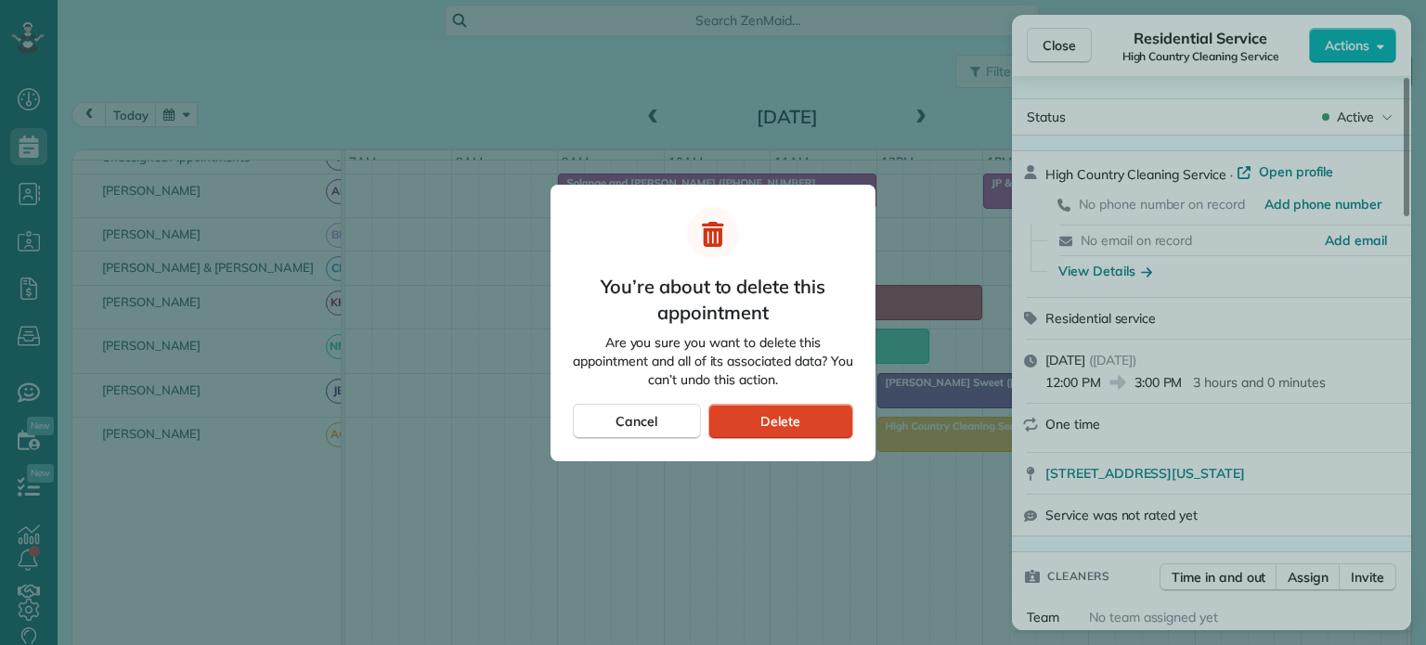
click at [818, 419] on div "Delete" at bounding box center [781, 421] width 145 height 35
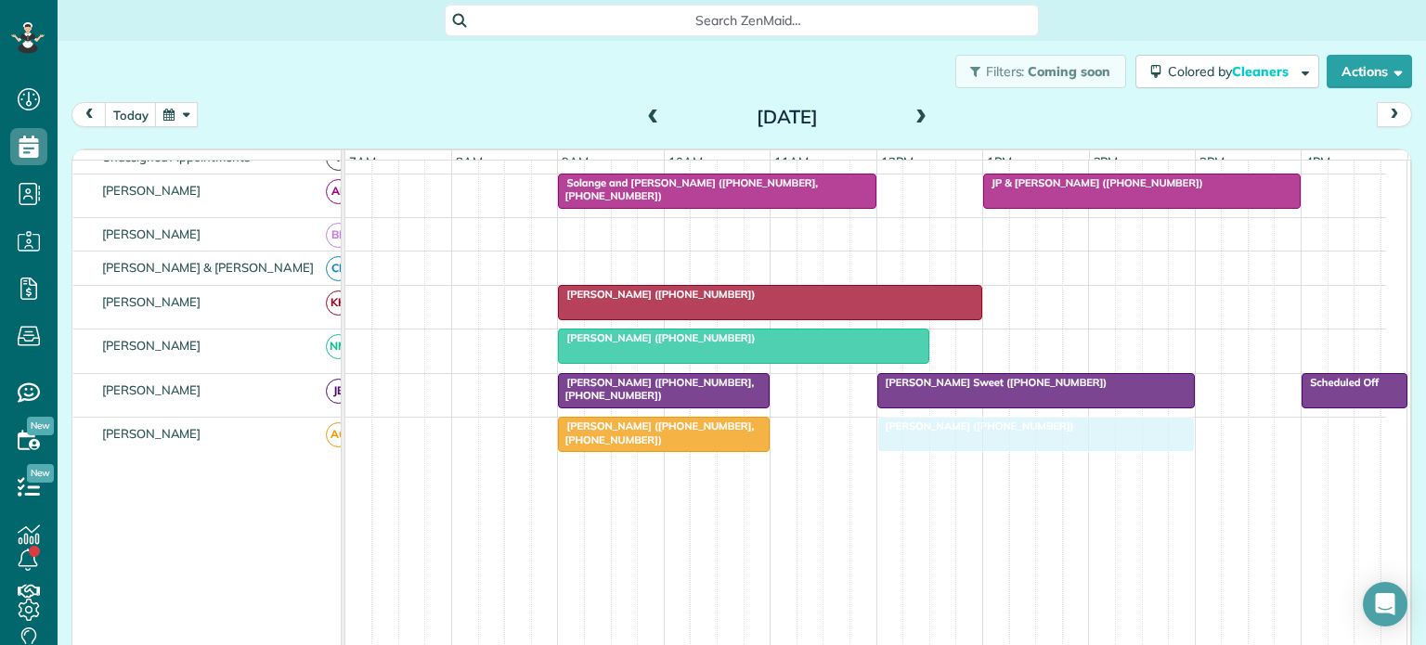
drag, startPoint x: 1074, startPoint y: 354, endPoint x: 909, endPoint y: 450, distance: 190.6
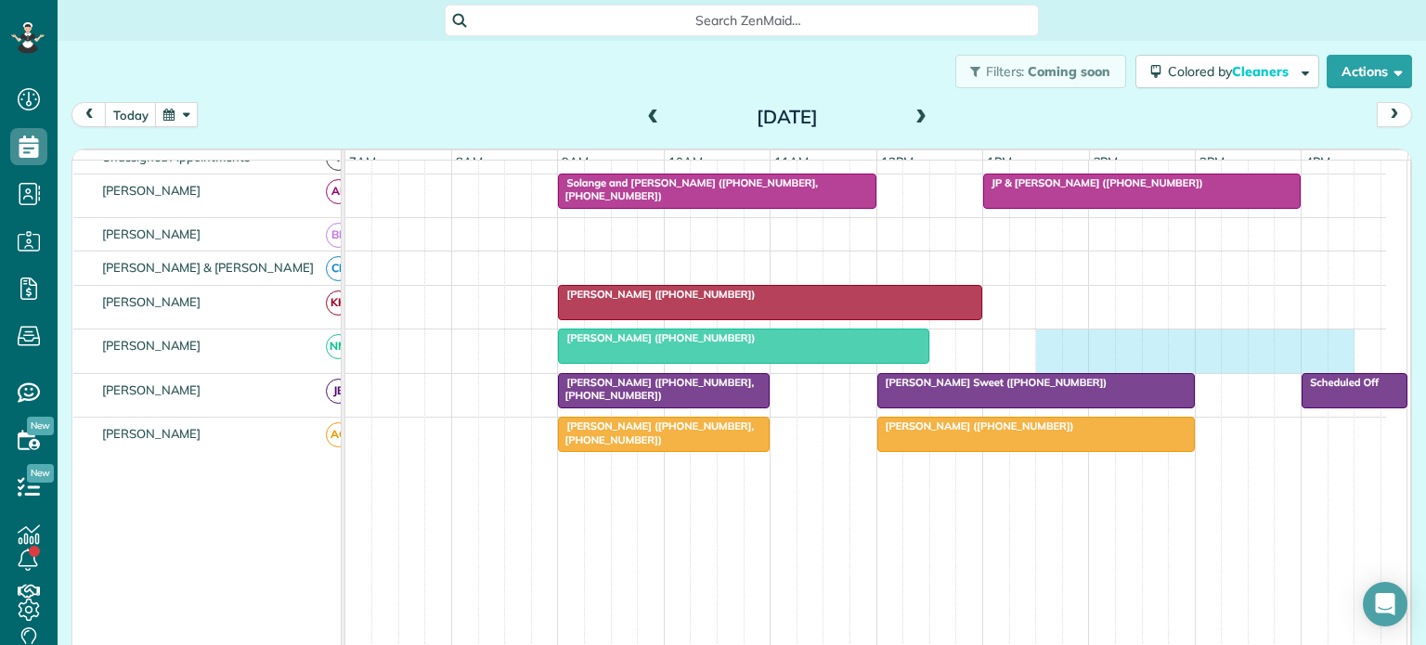
drag, startPoint x: 1045, startPoint y: 351, endPoint x: 1339, endPoint y: 371, distance: 295.1
click at [1339, 371] on div "[PERSON_NAME] ([PHONE_NUMBER])" at bounding box center [865, 352] width 1041 height 44
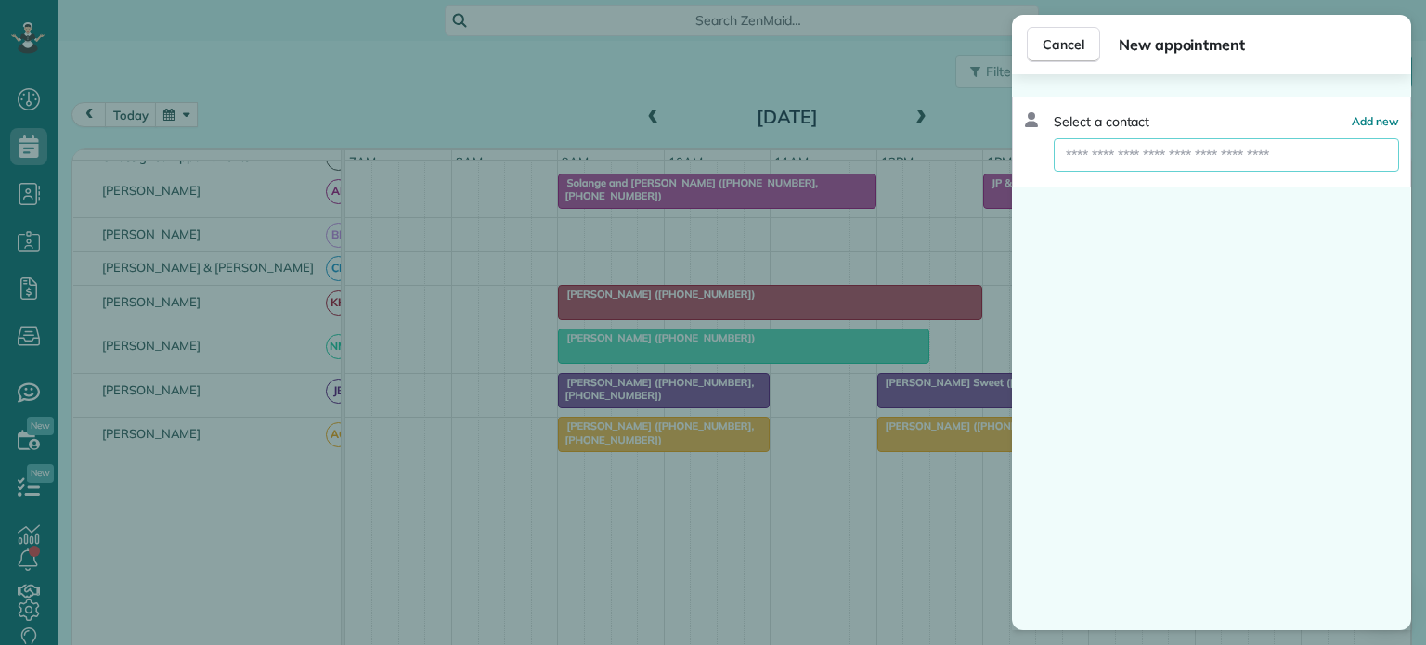
click at [1151, 156] on input "text" at bounding box center [1226, 154] width 345 height 33
type input "****"
click at [1126, 191] on span "[PERSON_NAME] er" at bounding box center [1119, 187] width 87 height 17
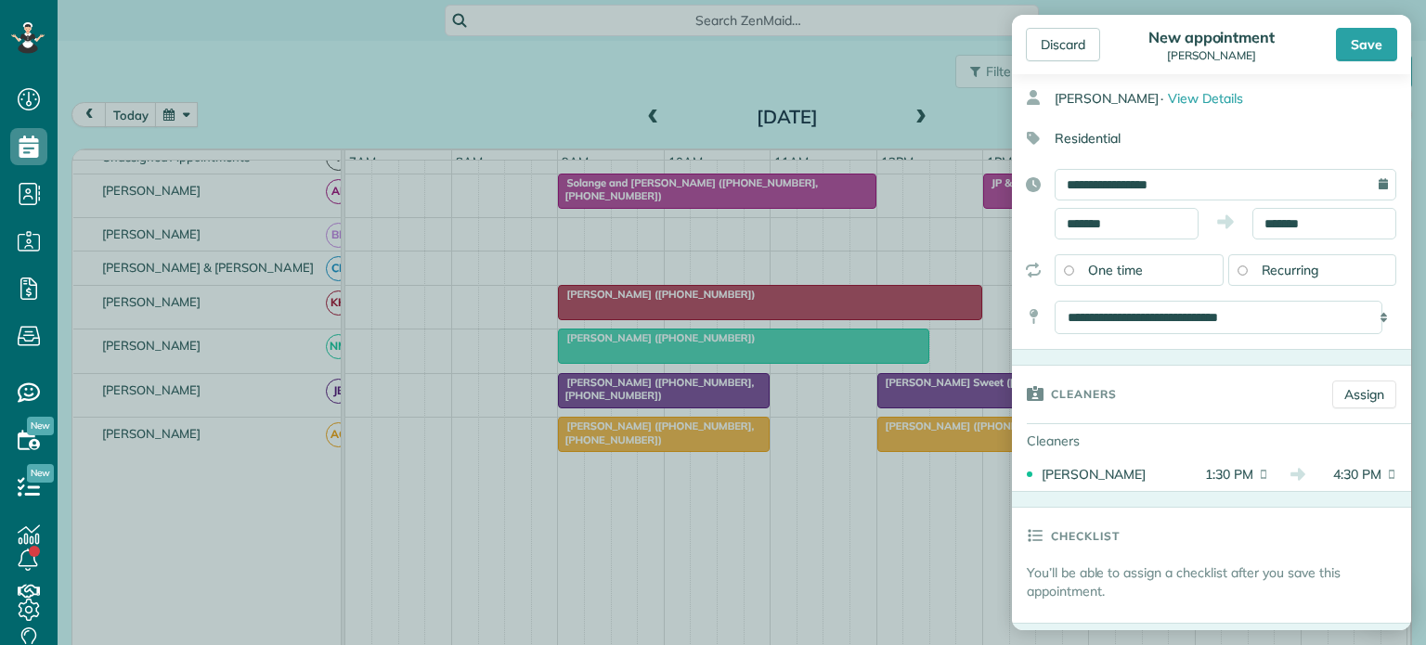
scroll to position [186, 0]
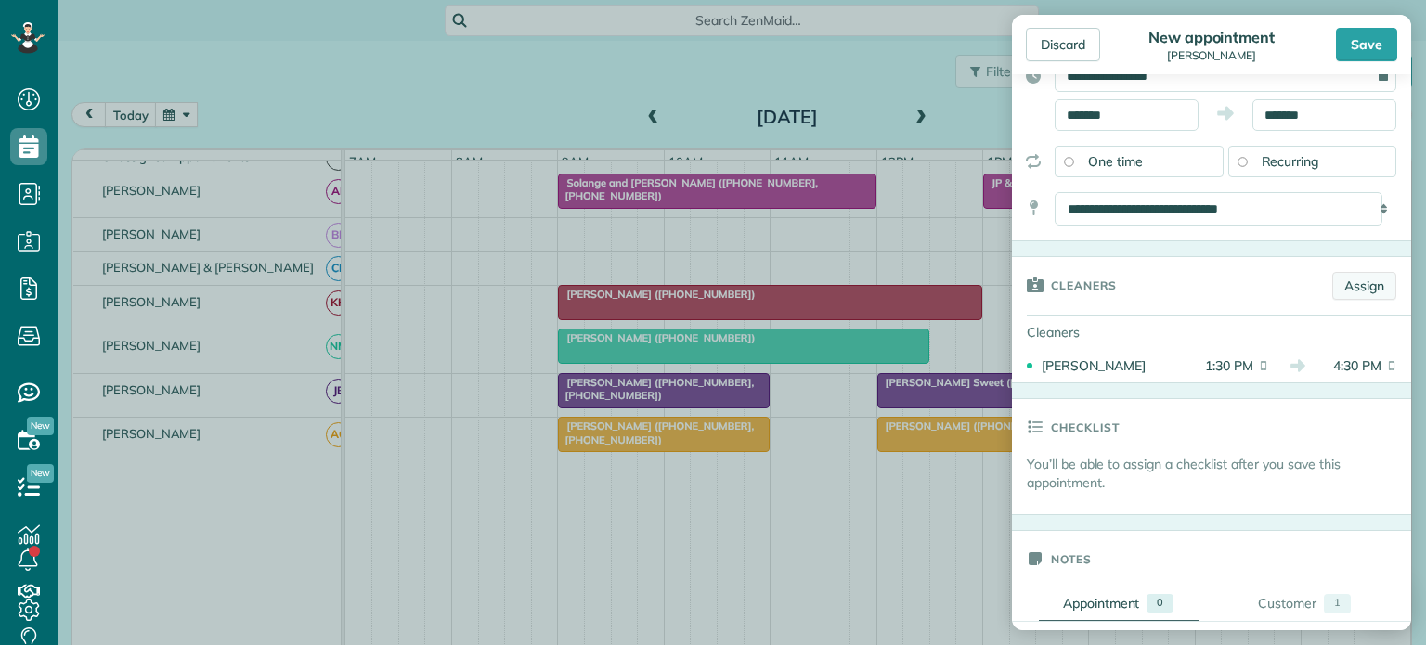
click at [1342, 281] on link "Assign" at bounding box center [1365, 286] width 64 height 28
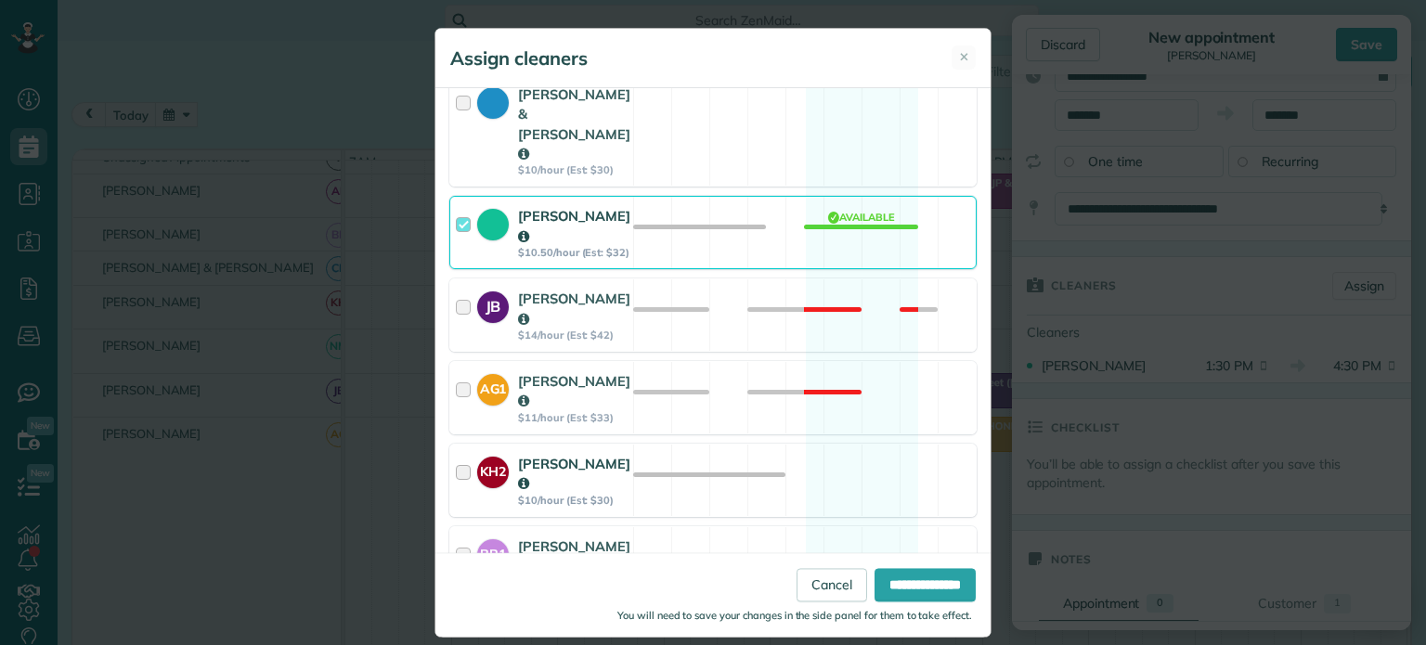
scroll to position [357, 0]
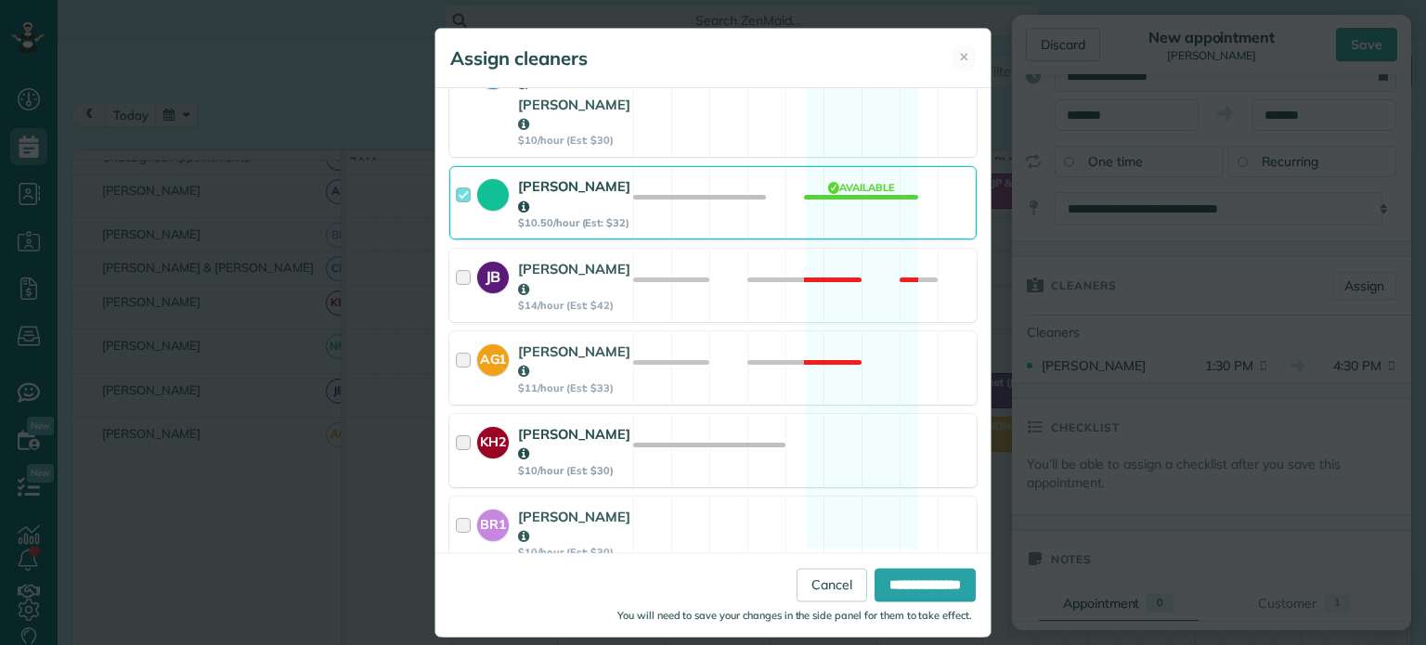
click at [457, 424] on div at bounding box center [466, 450] width 21 height 53
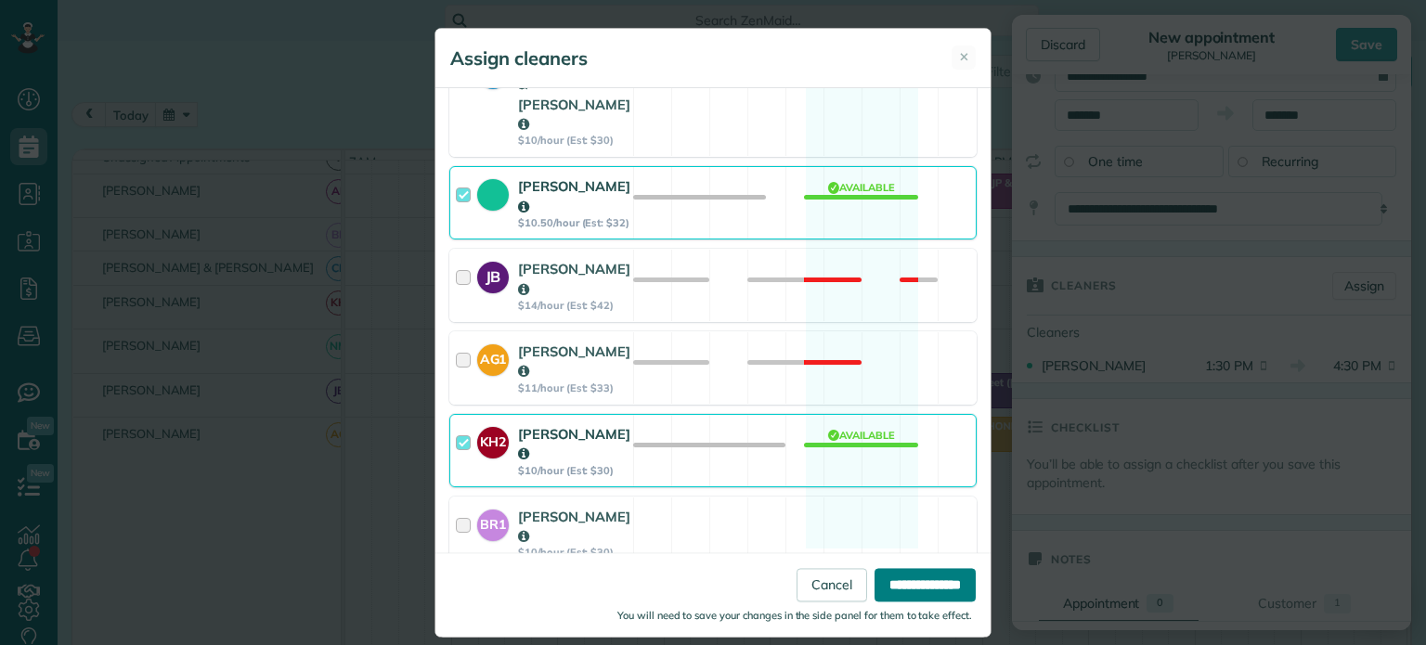
click at [908, 579] on input "**********" at bounding box center [925, 585] width 101 height 33
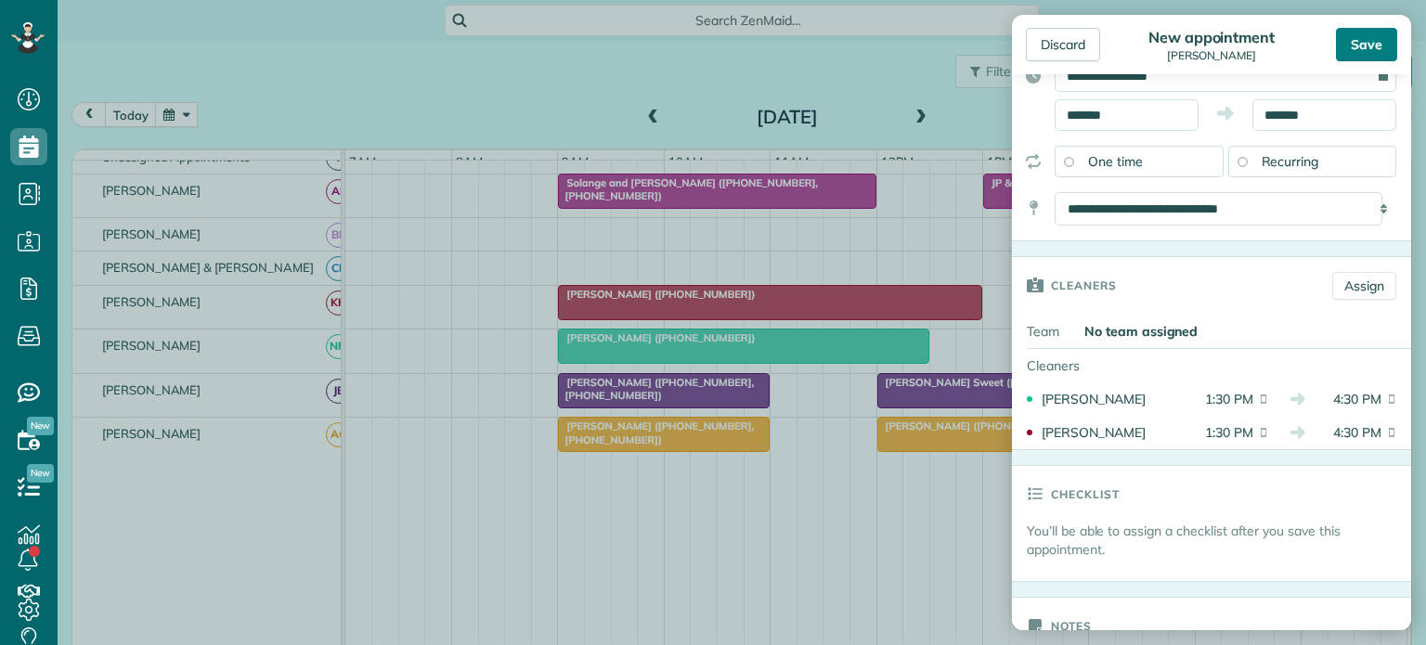
click at [1360, 45] on div "Save" at bounding box center [1366, 44] width 61 height 33
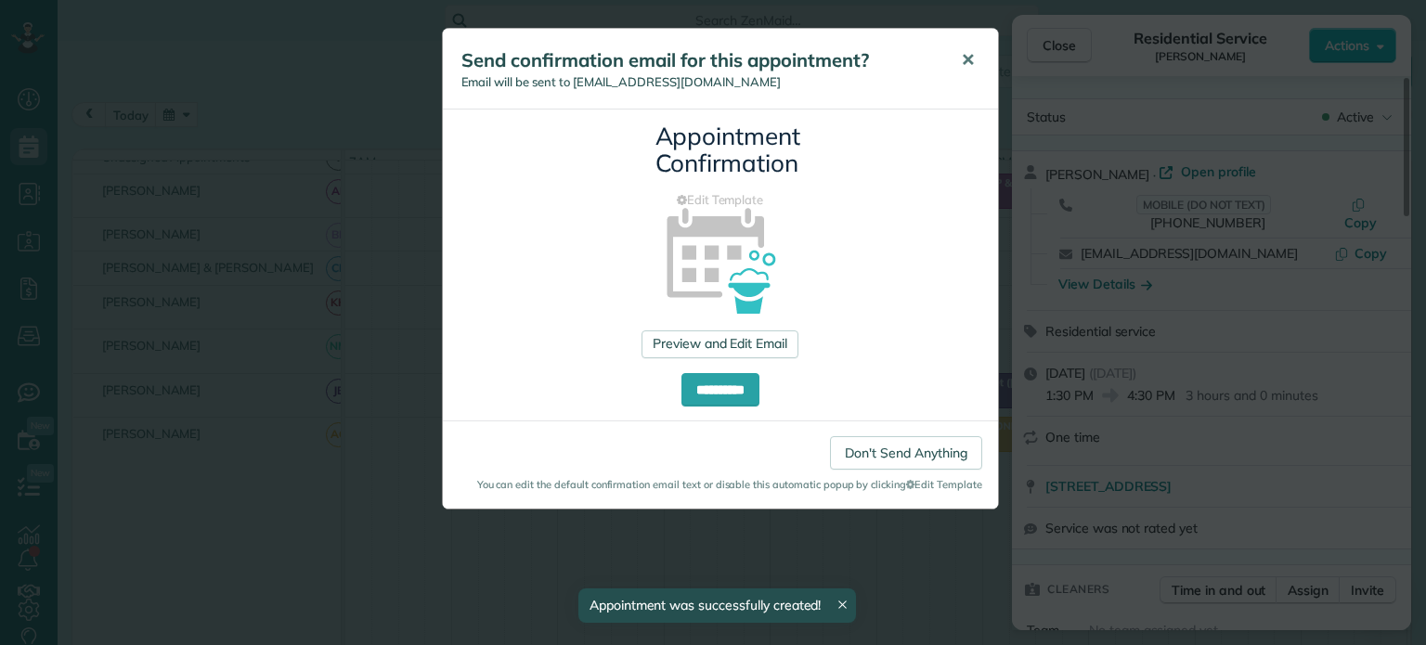
click at [970, 59] on span "✕" at bounding box center [968, 59] width 14 height 21
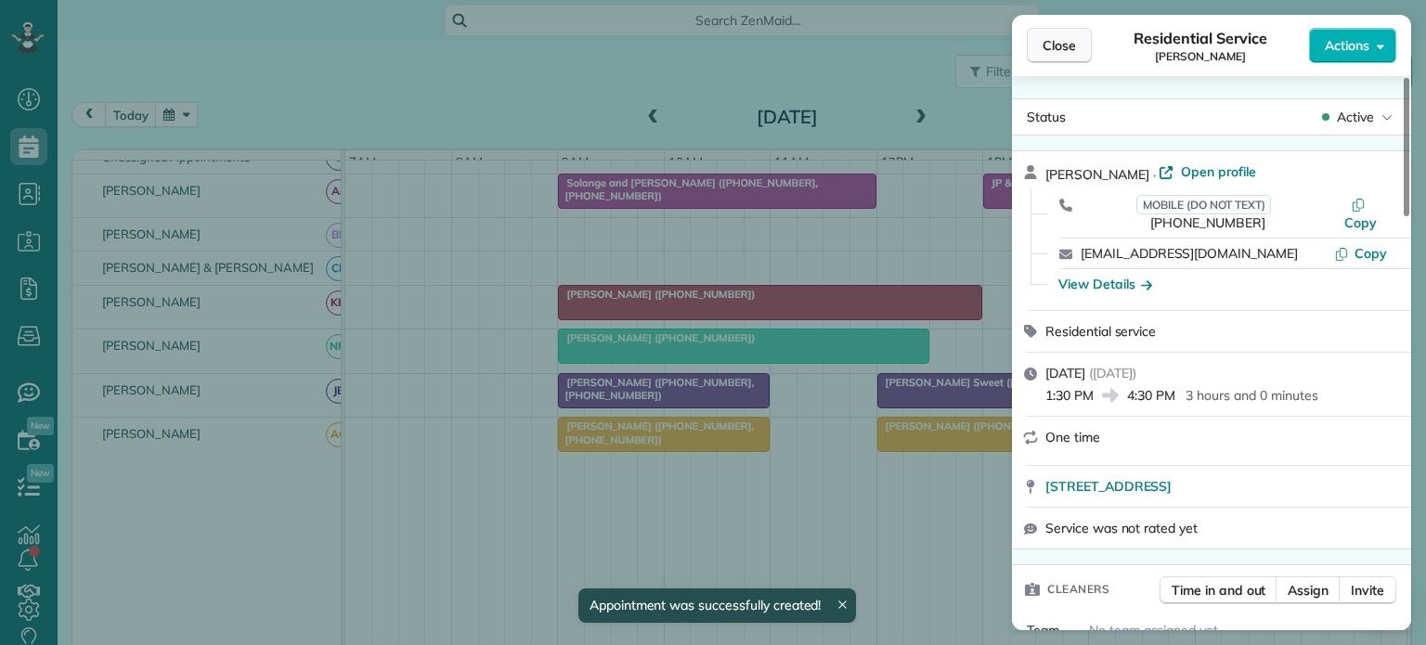
click at [1066, 44] on span "Close" at bounding box center [1059, 45] width 33 height 19
